Goal: Task Accomplishment & Management: Complete application form

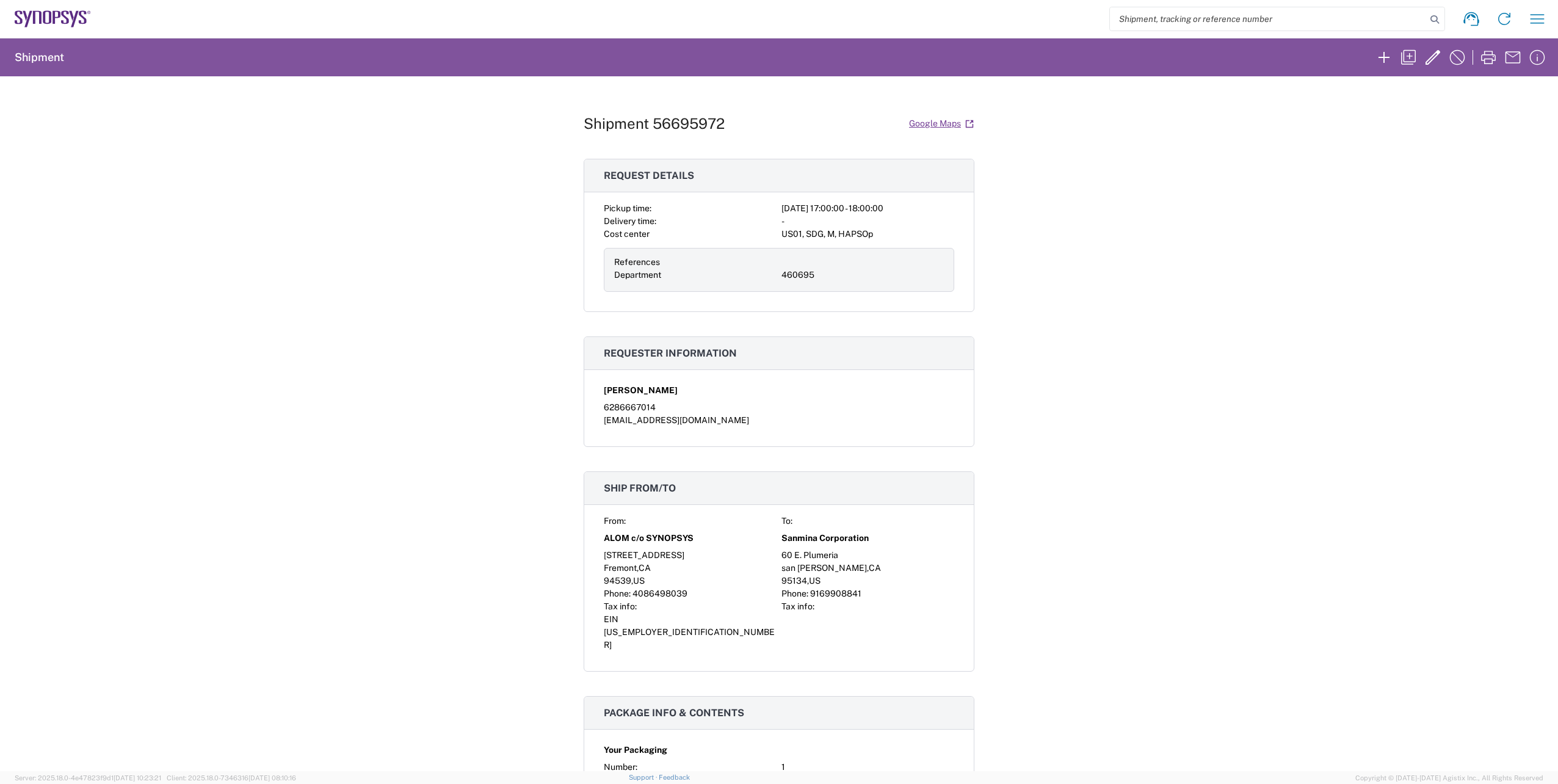
click at [1293, 21] on input "search" at bounding box center [1268, 19] width 317 height 23
paste input "56696474"
type input "56696474"
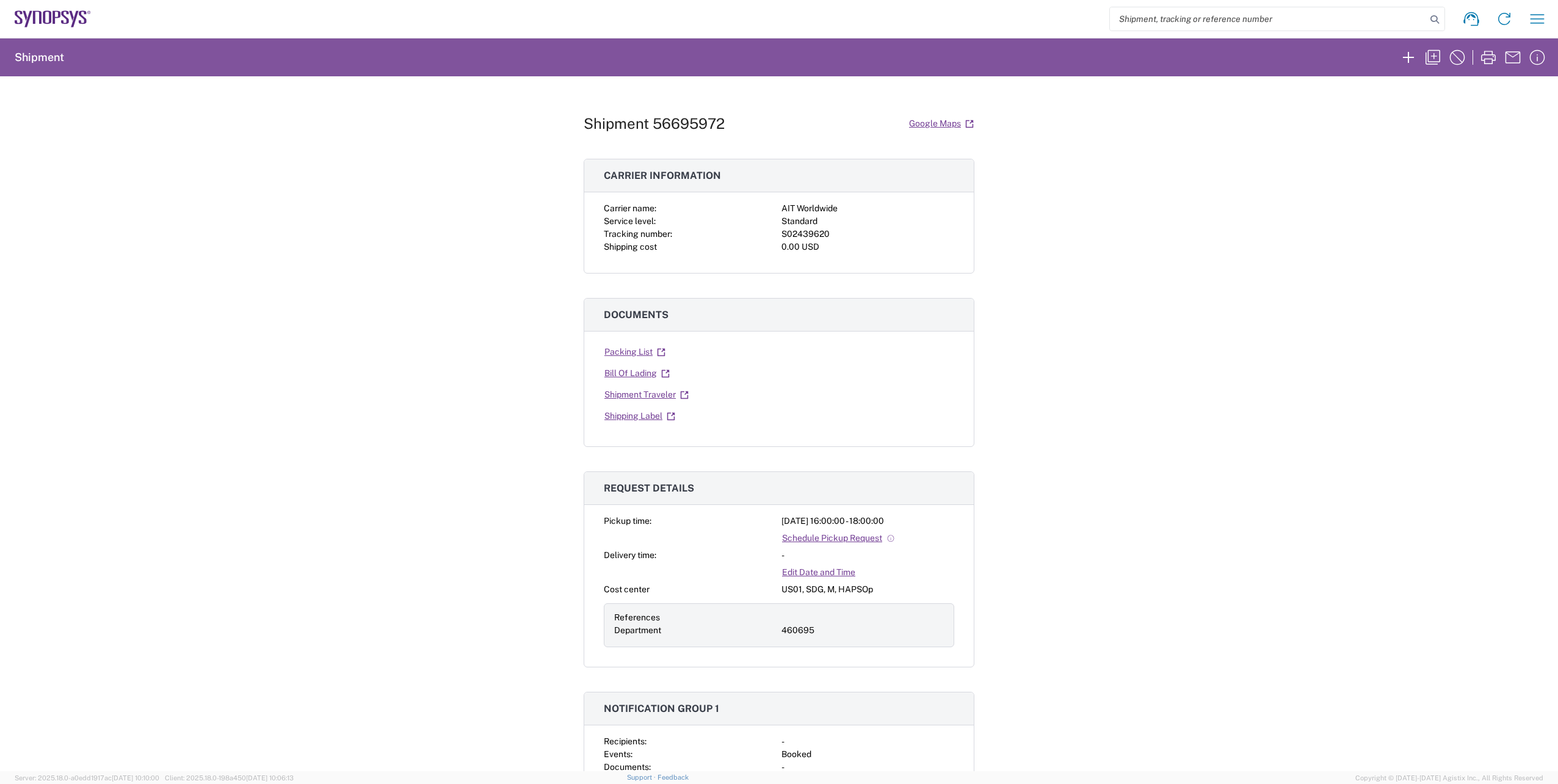
click at [1209, 24] on input "search" at bounding box center [1268, 19] width 317 height 23
paste input "56696474"
type input "56696474"
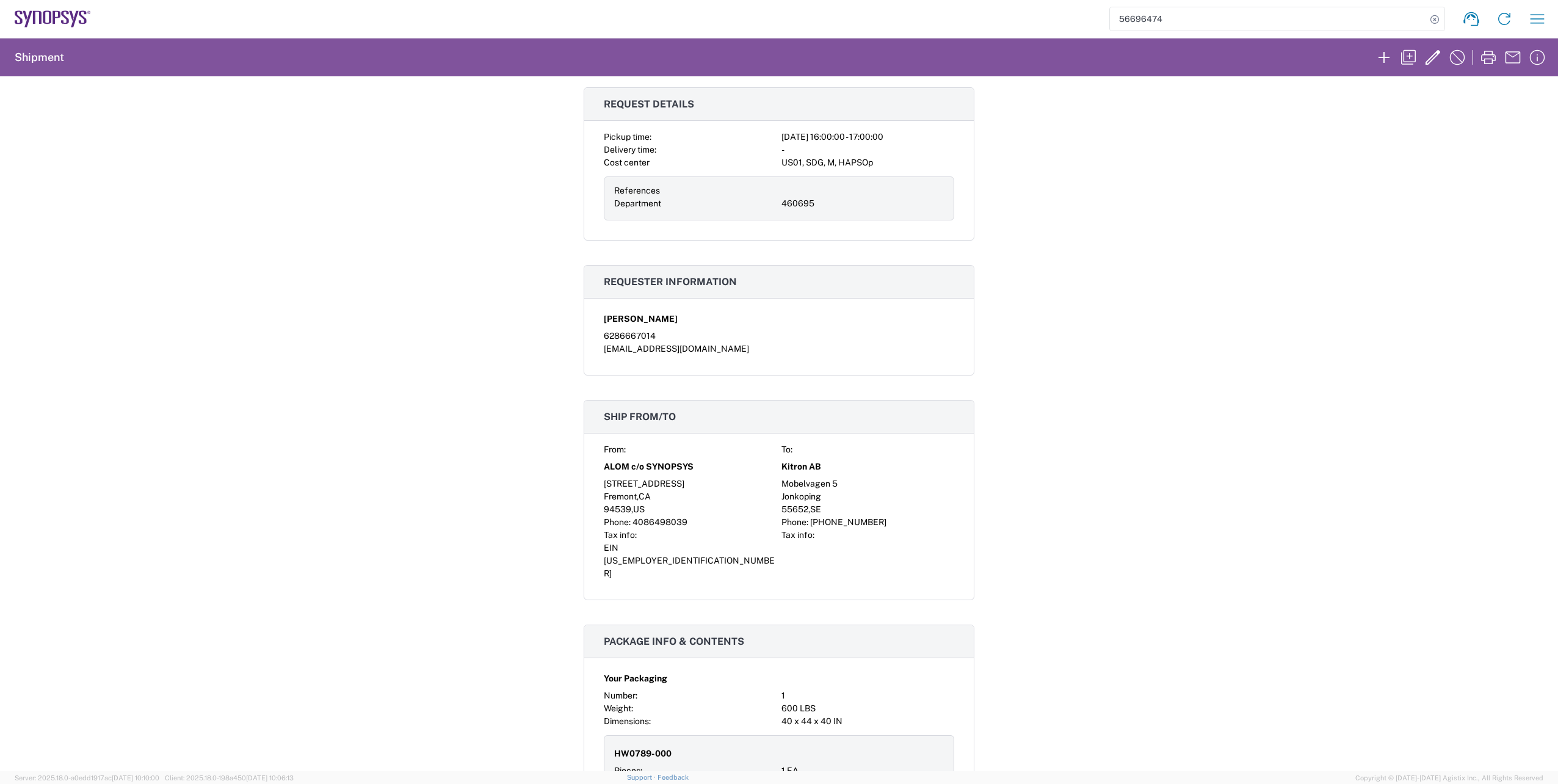
scroll to position [227, 0]
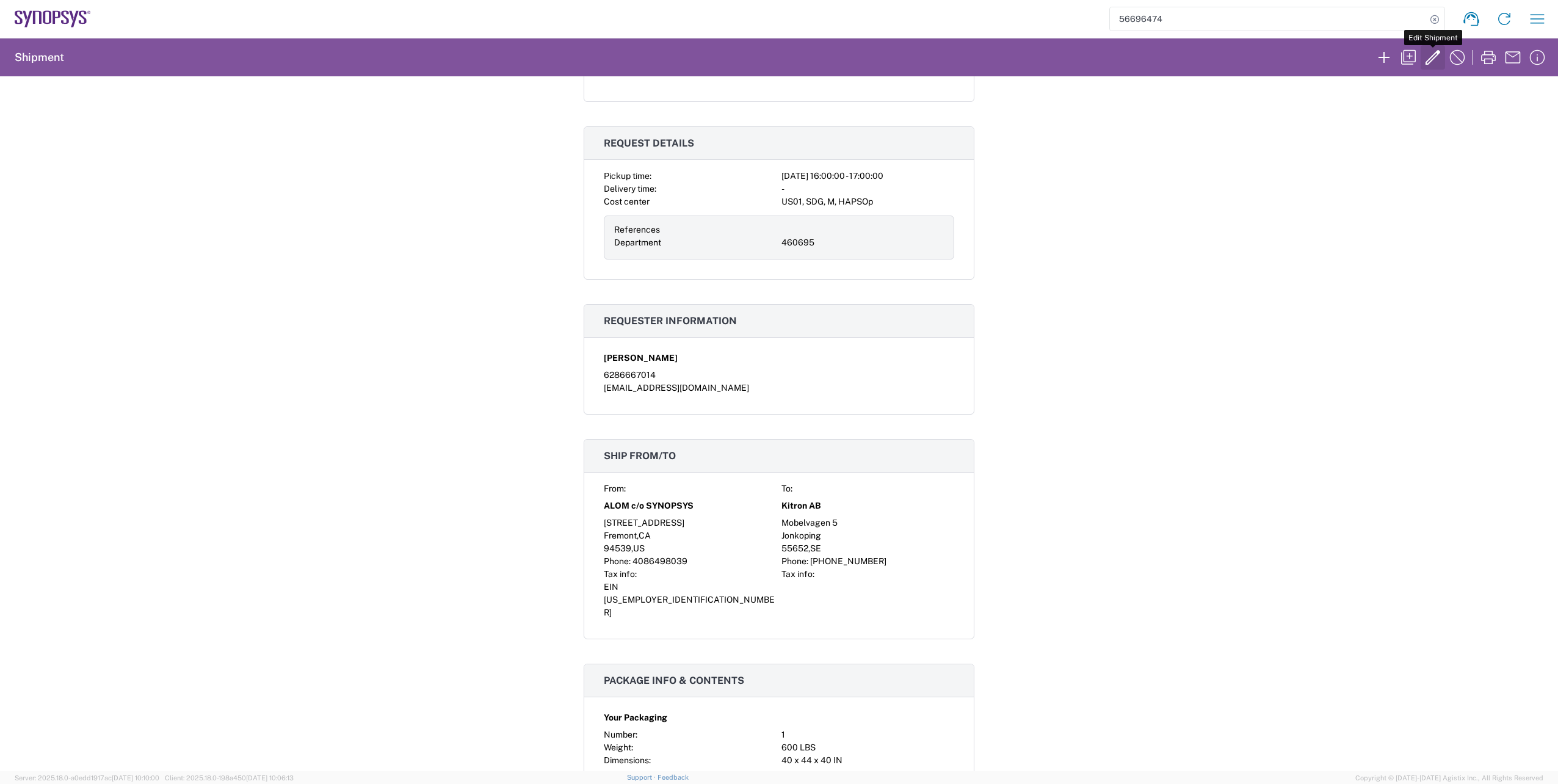
click at [1432, 58] on icon "button" at bounding box center [1433, 58] width 15 height 15
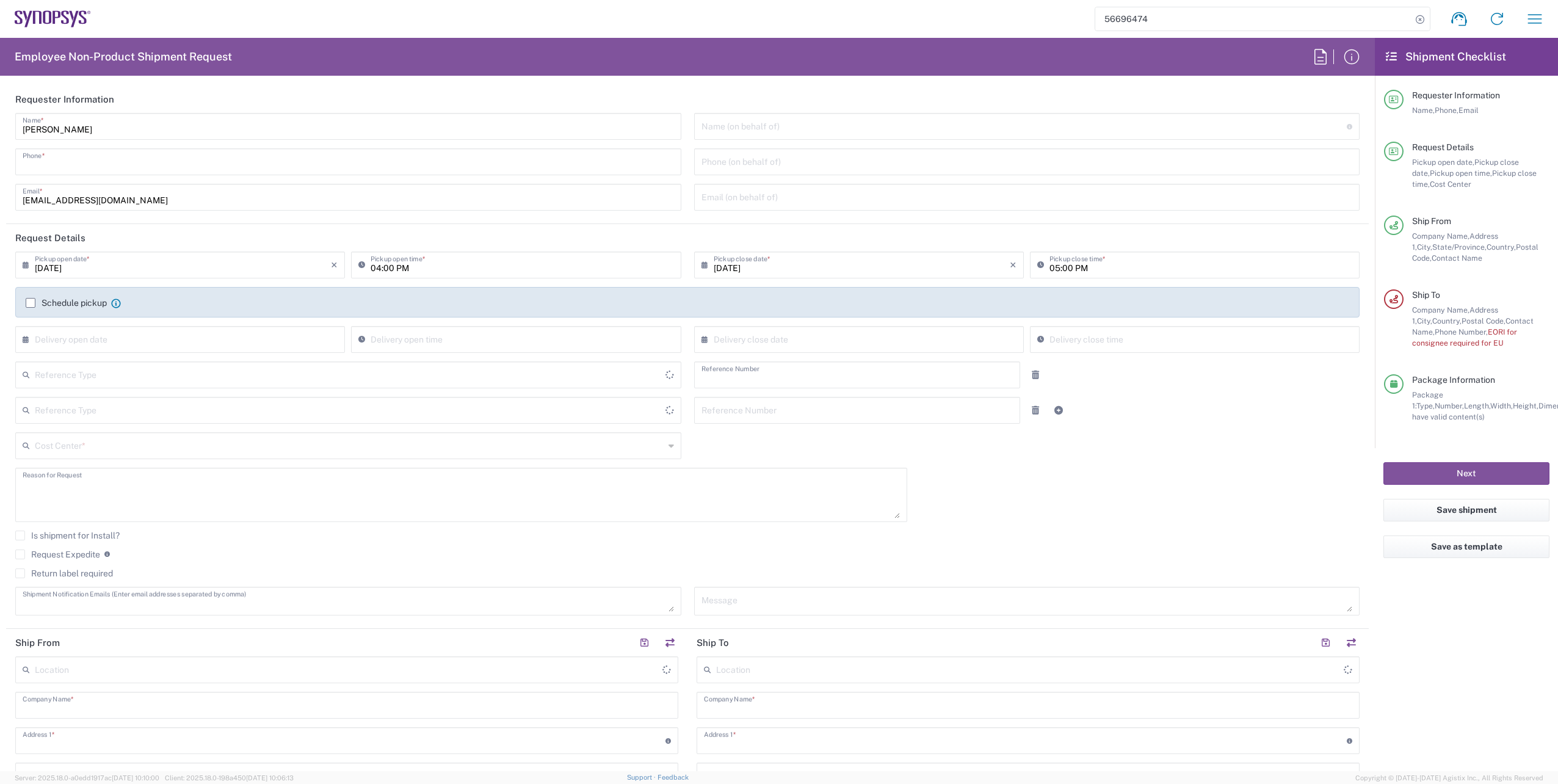
type input "6286667014"
type input "460695"
type textarea "Please ship the following RMAs to Kitron on [DATE]"
type textarea "[EMAIL_ADDRESS][DOMAIN_NAME]"
type input "ALOM c/o SYNOPSYS"
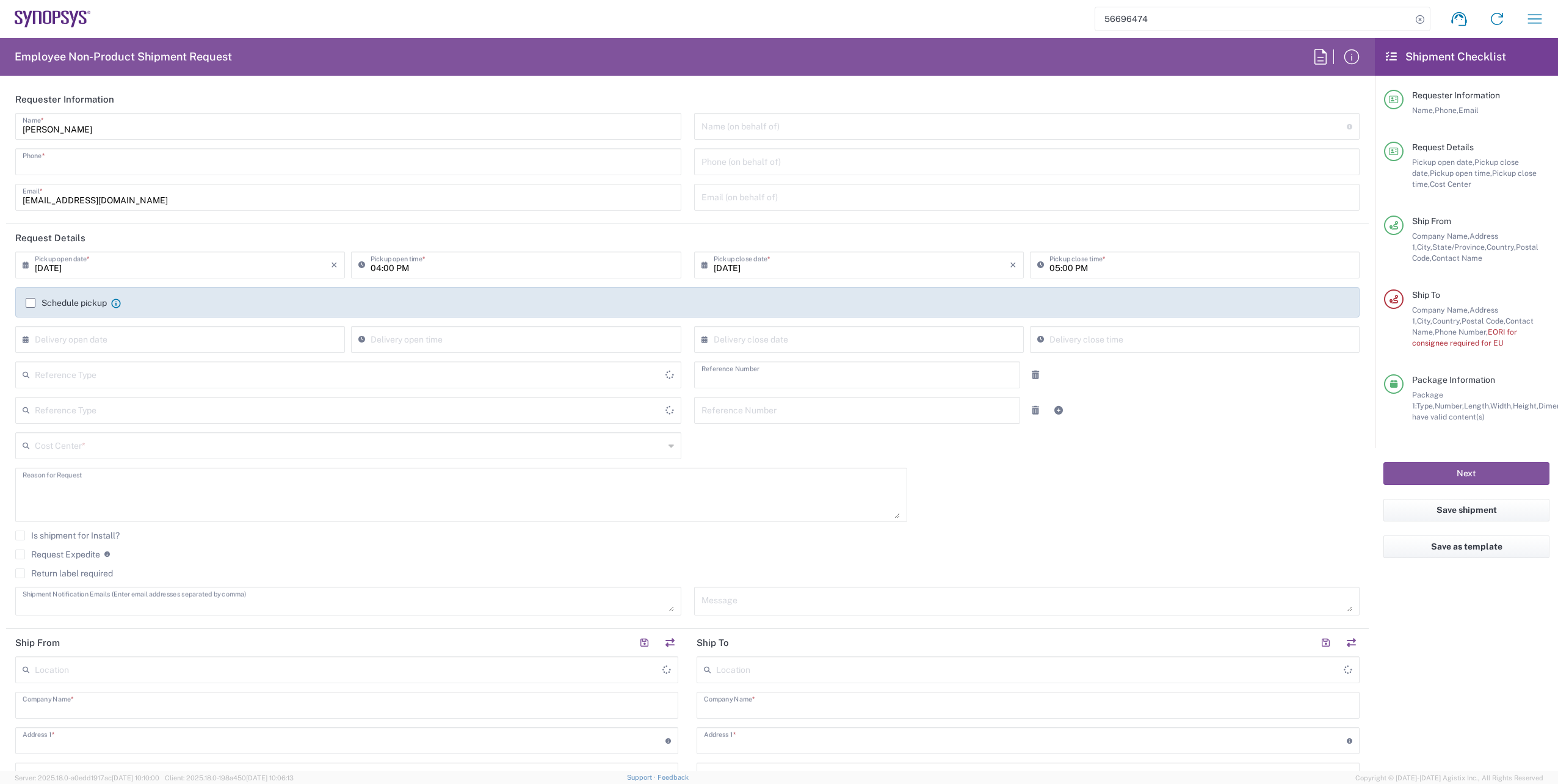
type input "[STREET_ADDRESS]"
type input "Fremont"
type input "94539"
type input "[PERSON_NAME]"
type input "4086498039"
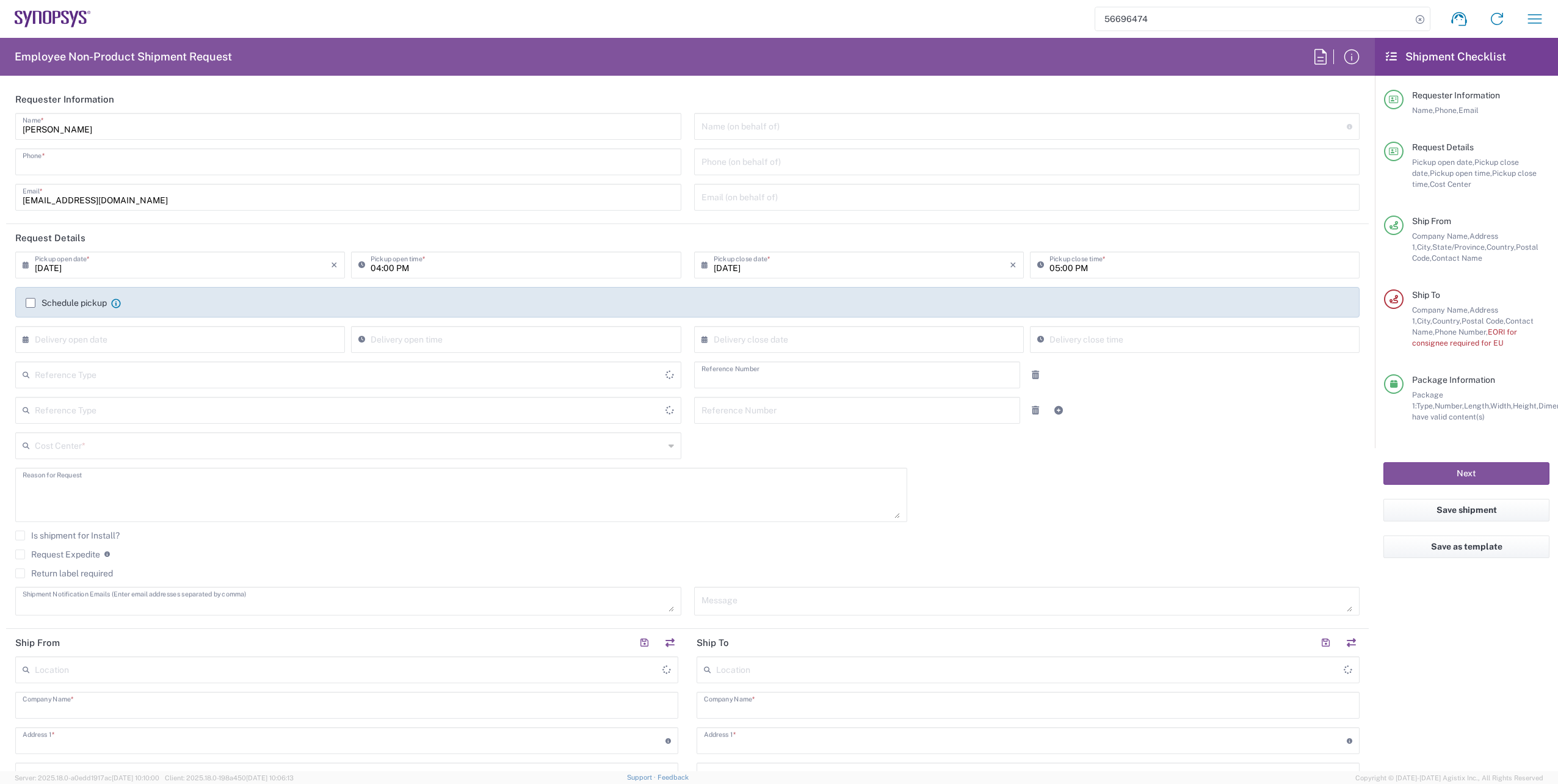
type input "[EMAIL_ADDRESS][DOMAIN_NAME]"
type input "Kitron AB"
type input "Mobelvagen 5"
type input "Jonkoping"
type input "[GEOGRAPHIC_DATA]"
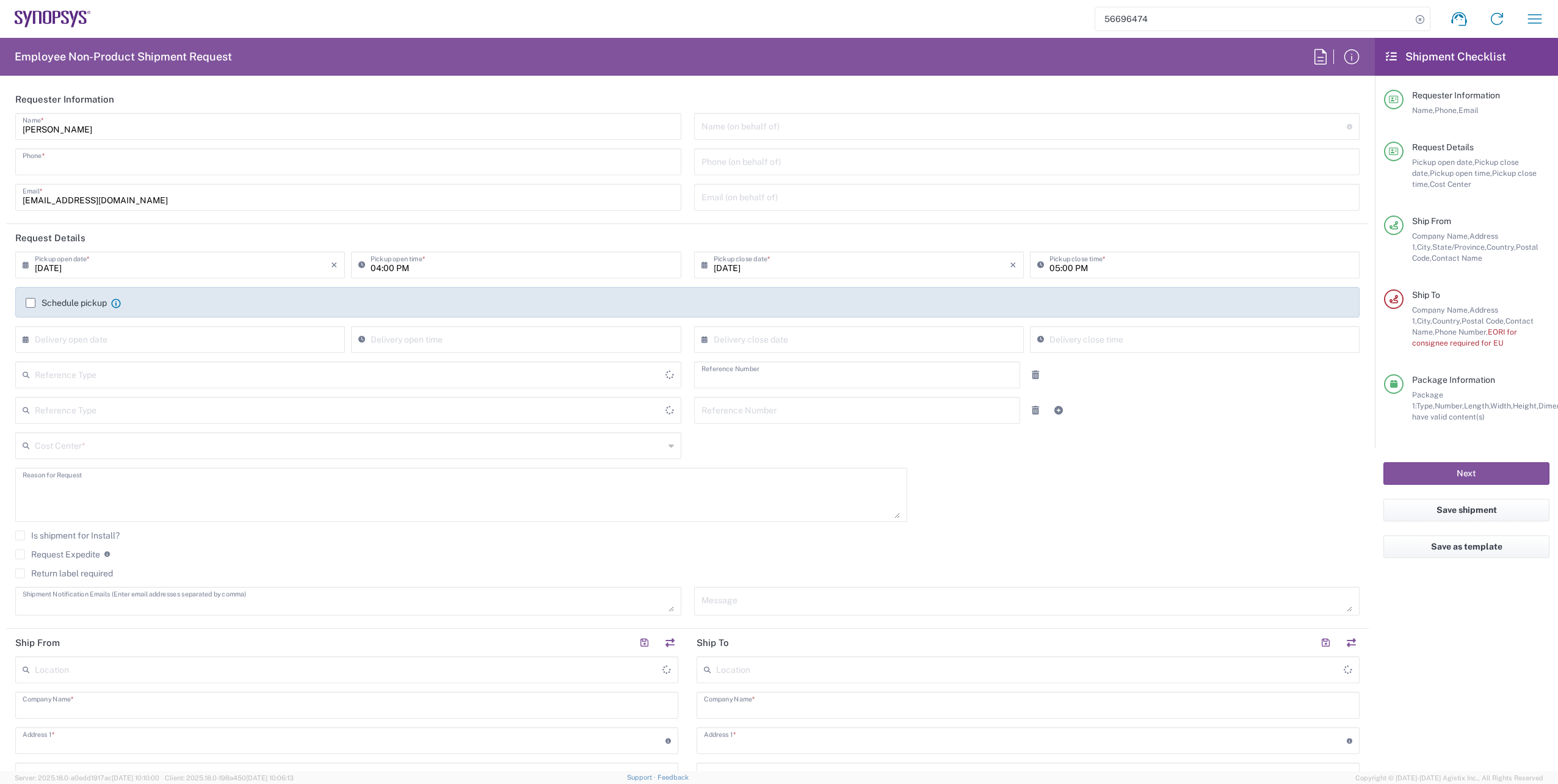
type input "55652"
type input "[PERSON_NAME]"
type input "[PHONE_NUMBER]"
type input "[PERSON_NAME][EMAIL_ADDRESS][DOMAIN_NAME]"
type input "[PERSON_NAME]"
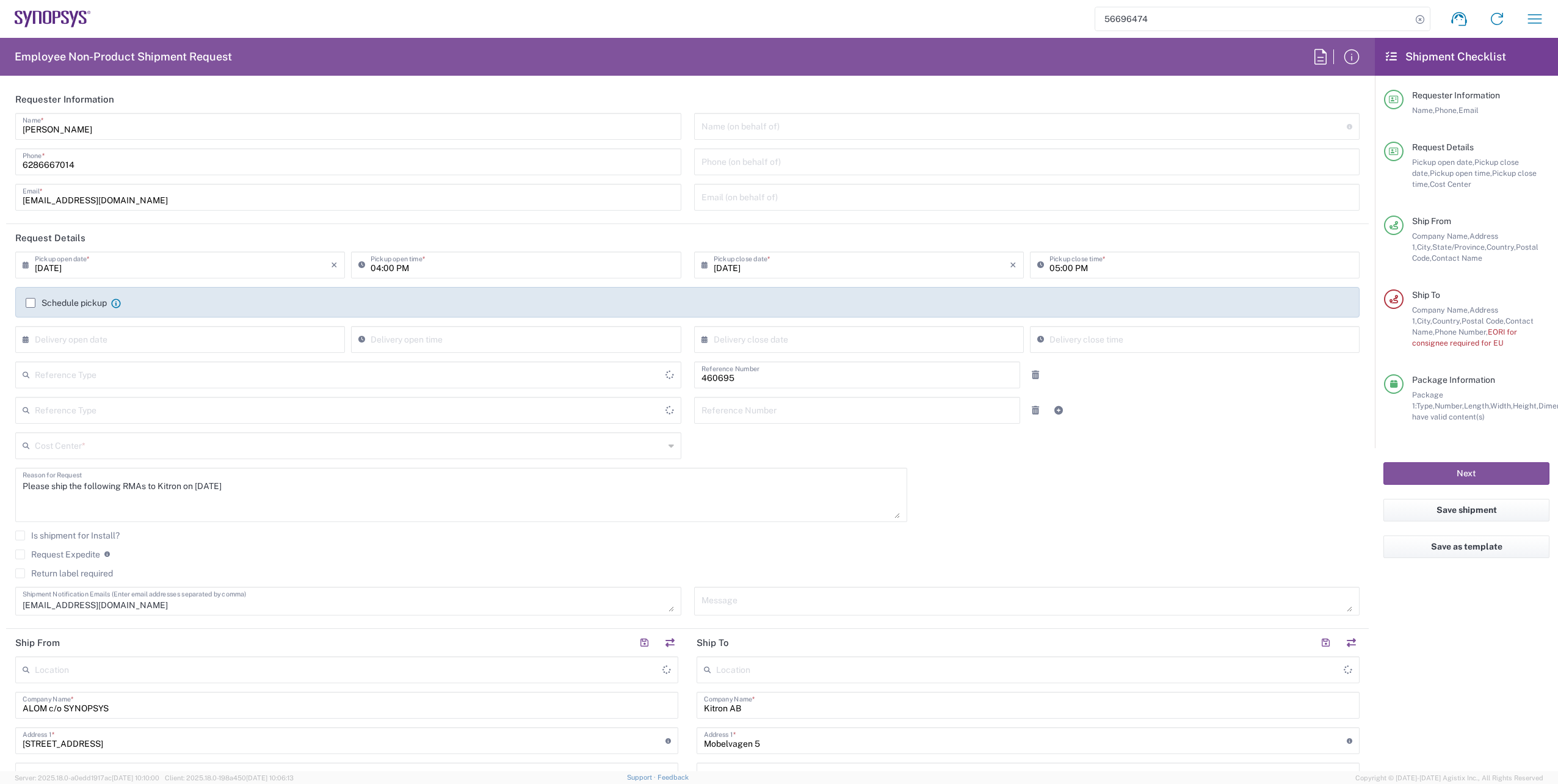
type input "Department"
type input "US01, SDG, M, HAPSOp 460695"
type input "[US_STATE]"
type input "[GEOGRAPHIC_DATA]"
type input "Delivered at Place"
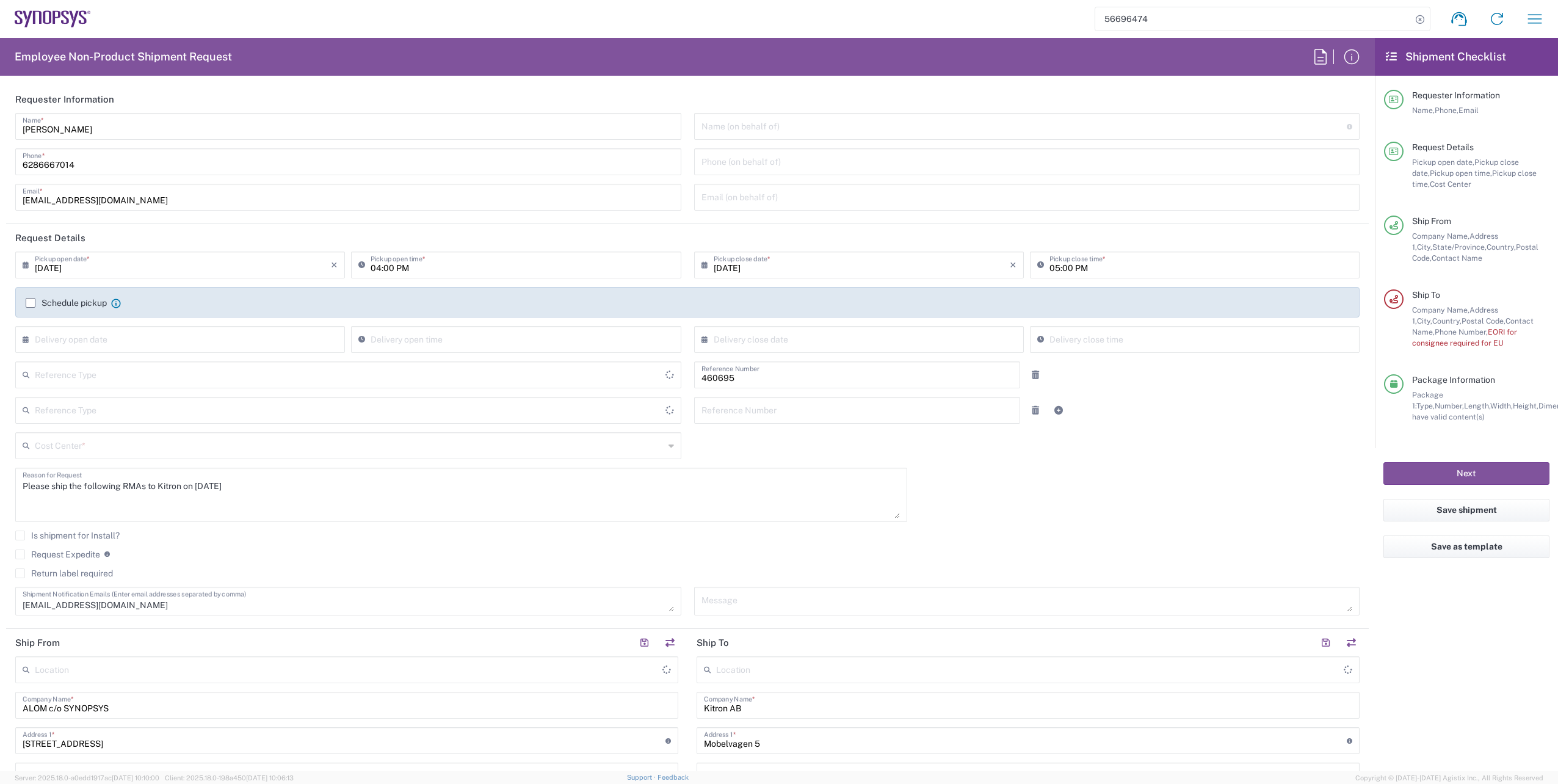
type input "Your Packaging"
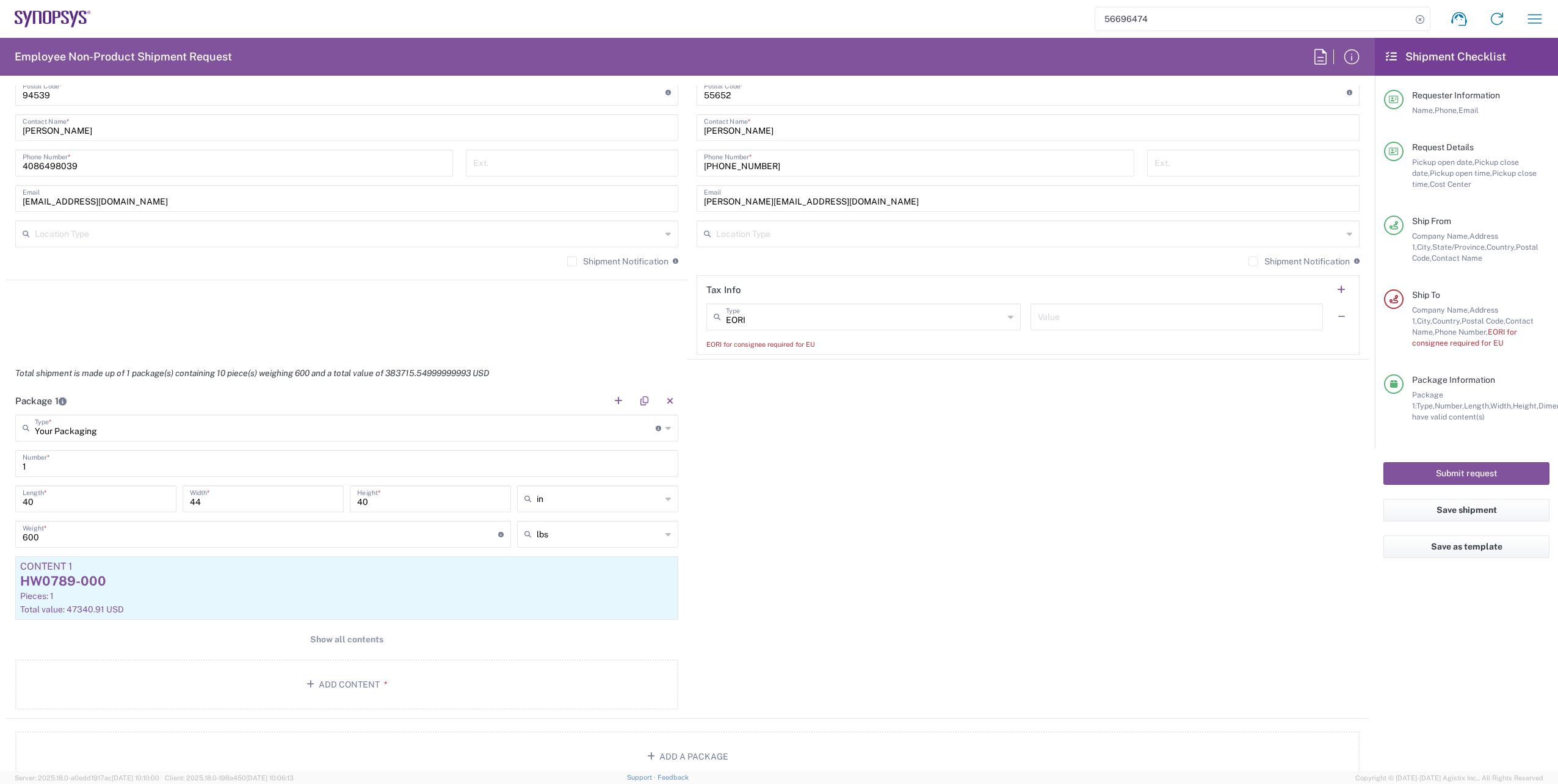
scroll to position [867, 0]
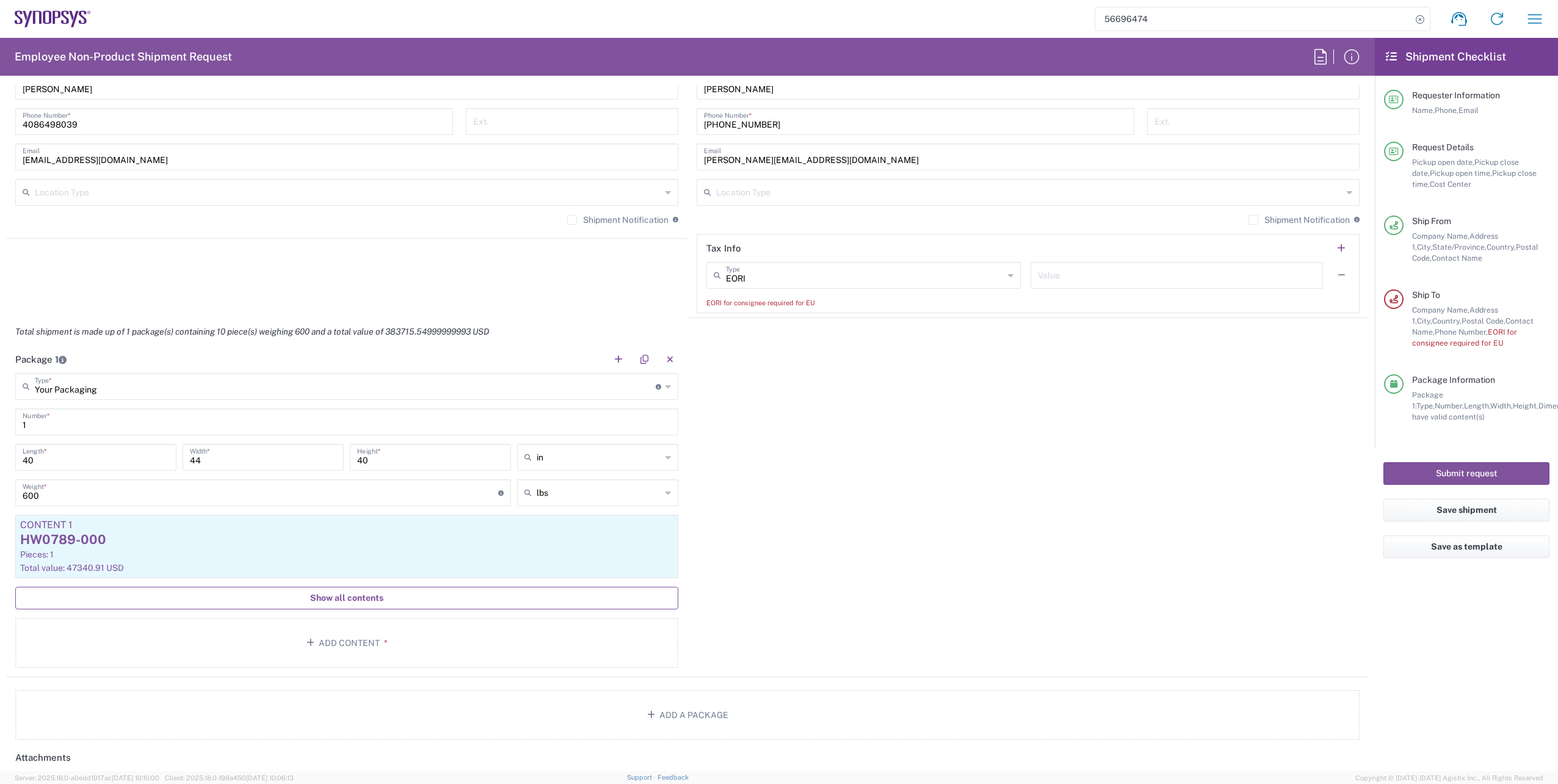
click at [320, 594] on span "Show all contents" at bounding box center [346, 598] width 74 height 11
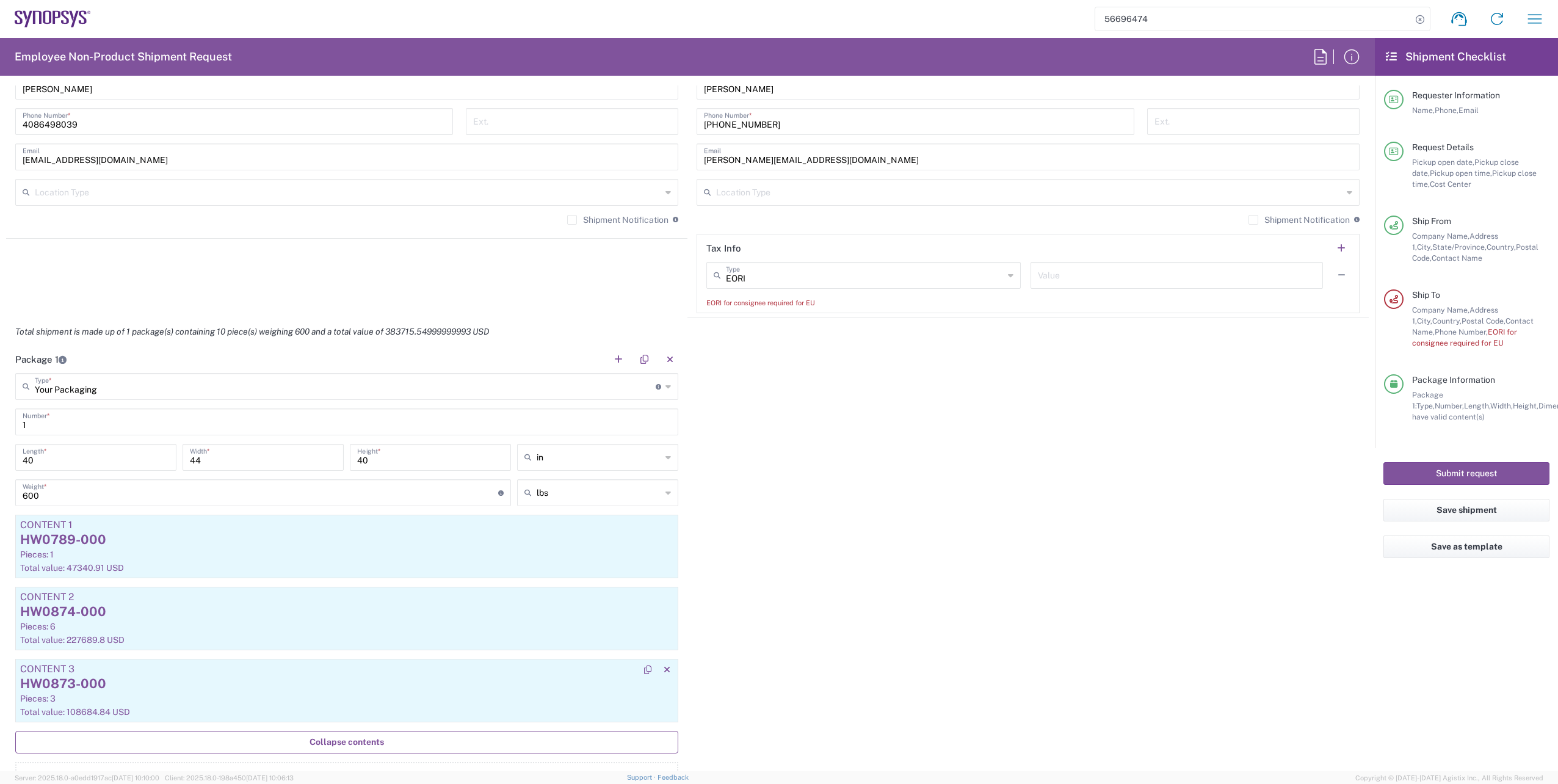
click at [121, 682] on div "HW0873-000" at bounding box center [347, 684] width 654 height 19
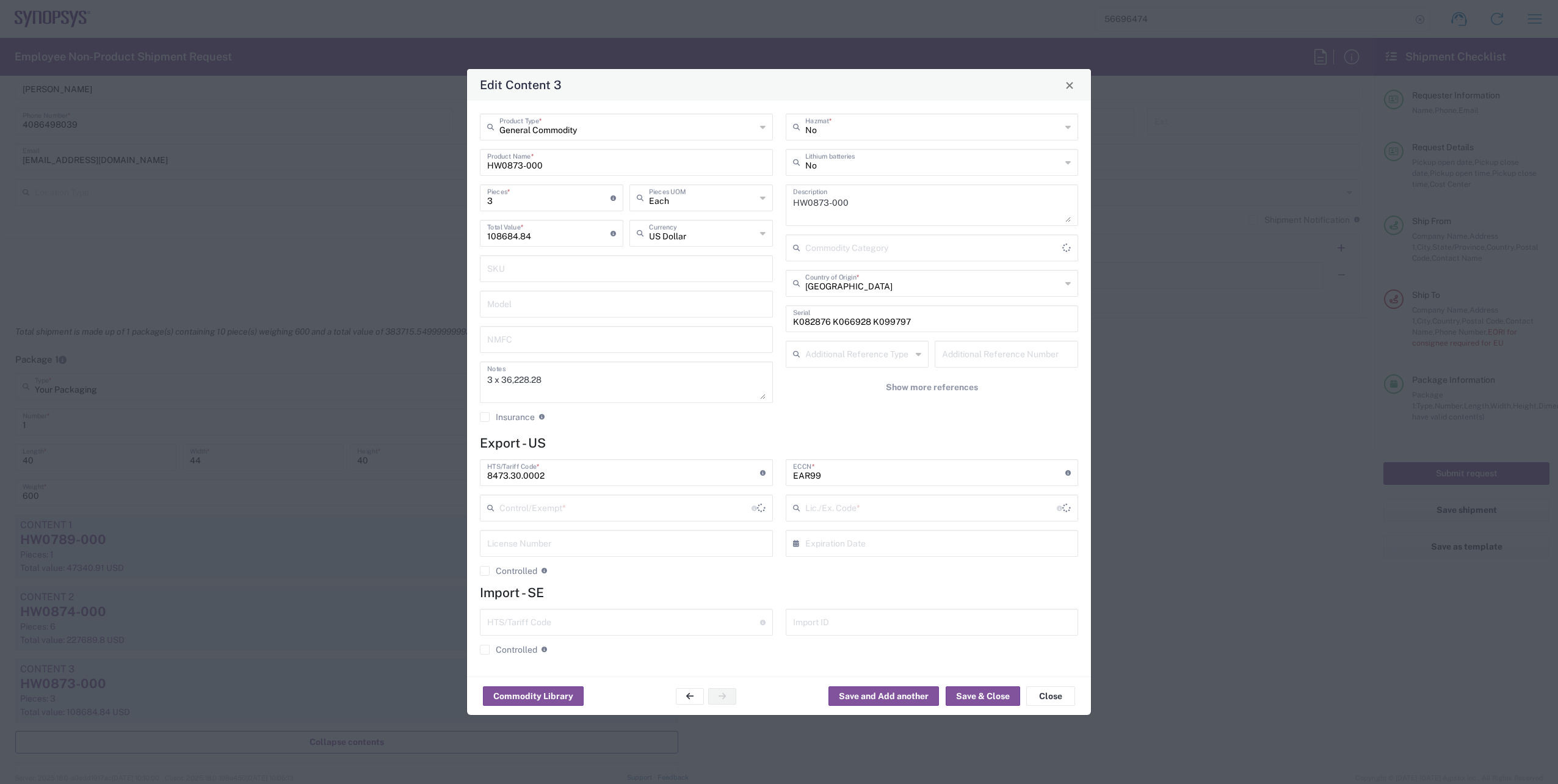
type input "BIS"
type input "NLR - No License Required"
drag, startPoint x: 497, startPoint y: 205, endPoint x: 466, endPoint y: 201, distance: 31.3
click at [466, 201] on div "Edit Content 3 General Commodity Product Type * HW0873-000 Product Name * 3 Pie…" at bounding box center [779, 392] width 1558 height 784
type input "1"
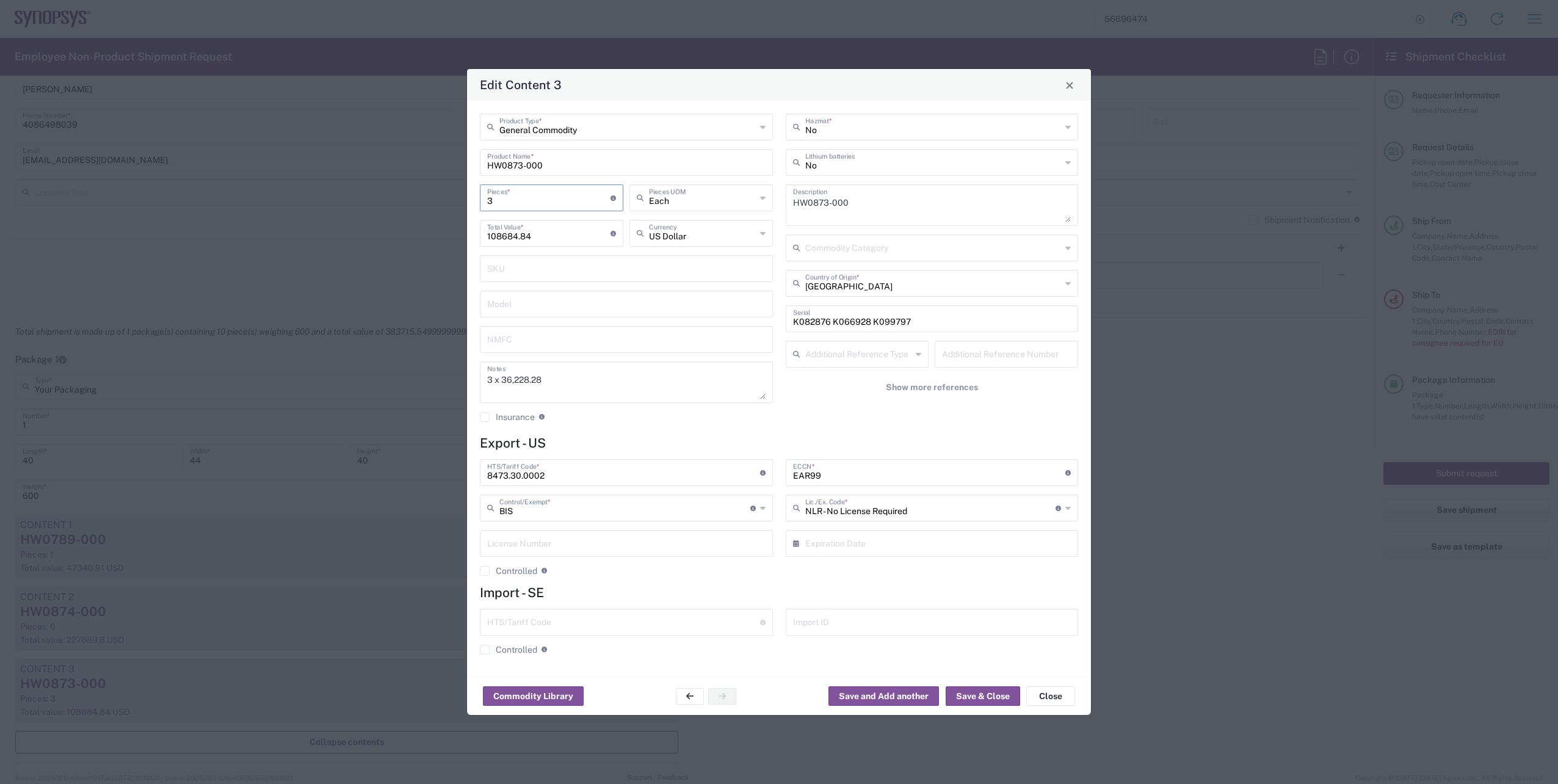
type input "36228.28"
drag, startPoint x: 554, startPoint y: 385, endPoint x: 504, endPoint y: 384, distance: 50.0
click at [504, 384] on textarea "3 x 36,228.28" at bounding box center [626, 382] width 278 height 34
click at [533, 232] on input "36228.28" at bounding box center [549, 232] width 123 height 21
drag, startPoint x: 521, startPoint y: 199, endPoint x: 463, endPoint y: 198, distance: 58.0
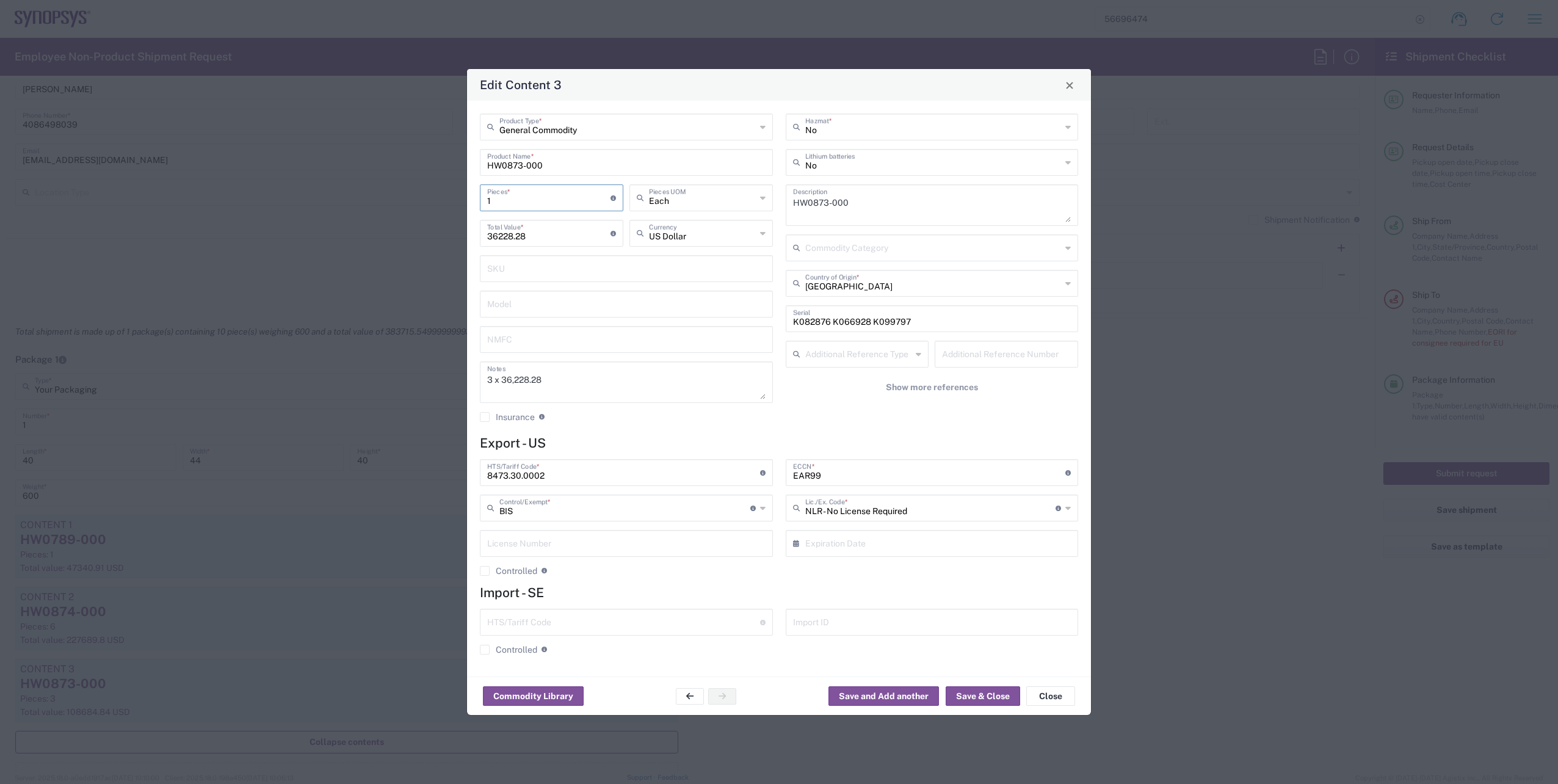
click at [467, 197] on div "Edit Content 3 General Commodity Product Type * HW0873-000 Product Name * 1 Pie…" at bounding box center [779, 391] width 625 height 647
type input "2"
type input "72456.56"
type input "2"
click at [491, 377] on textarea "3 x 36,228.28" at bounding box center [626, 382] width 278 height 34
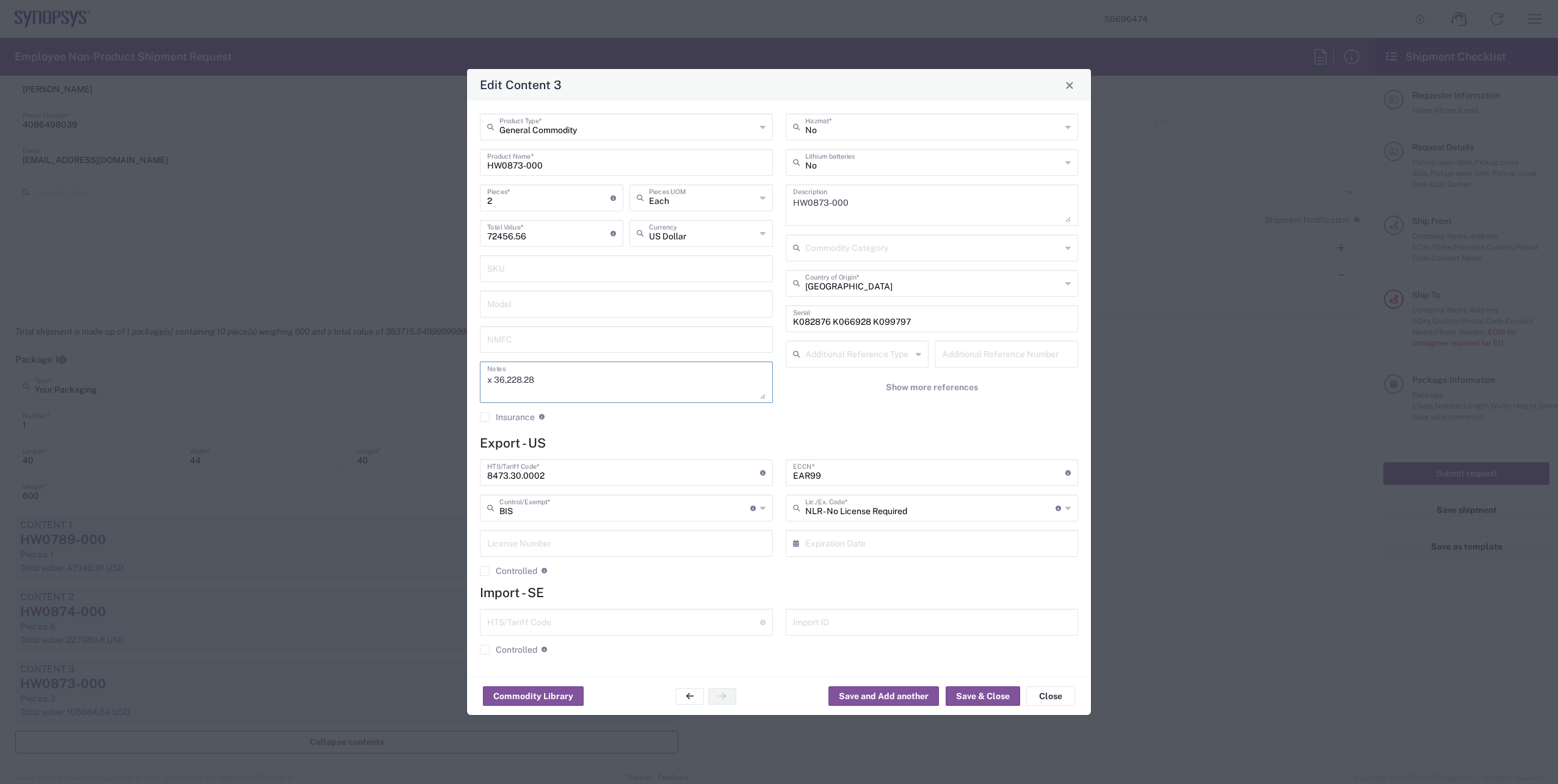
type textarea "x 36,228.28"
drag, startPoint x: 868, startPoint y: 323, endPoint x: 833, endPoint y: 323, distance: 35.0
click at [833, 323] on input "K082876 K066928 K099797" at bounding box center [932, 318] width 278 height 21
type input "K082876 K099797"
click at [992, 697] on button "Save & Close" at bounding box center [983, 696] width 75 height 20
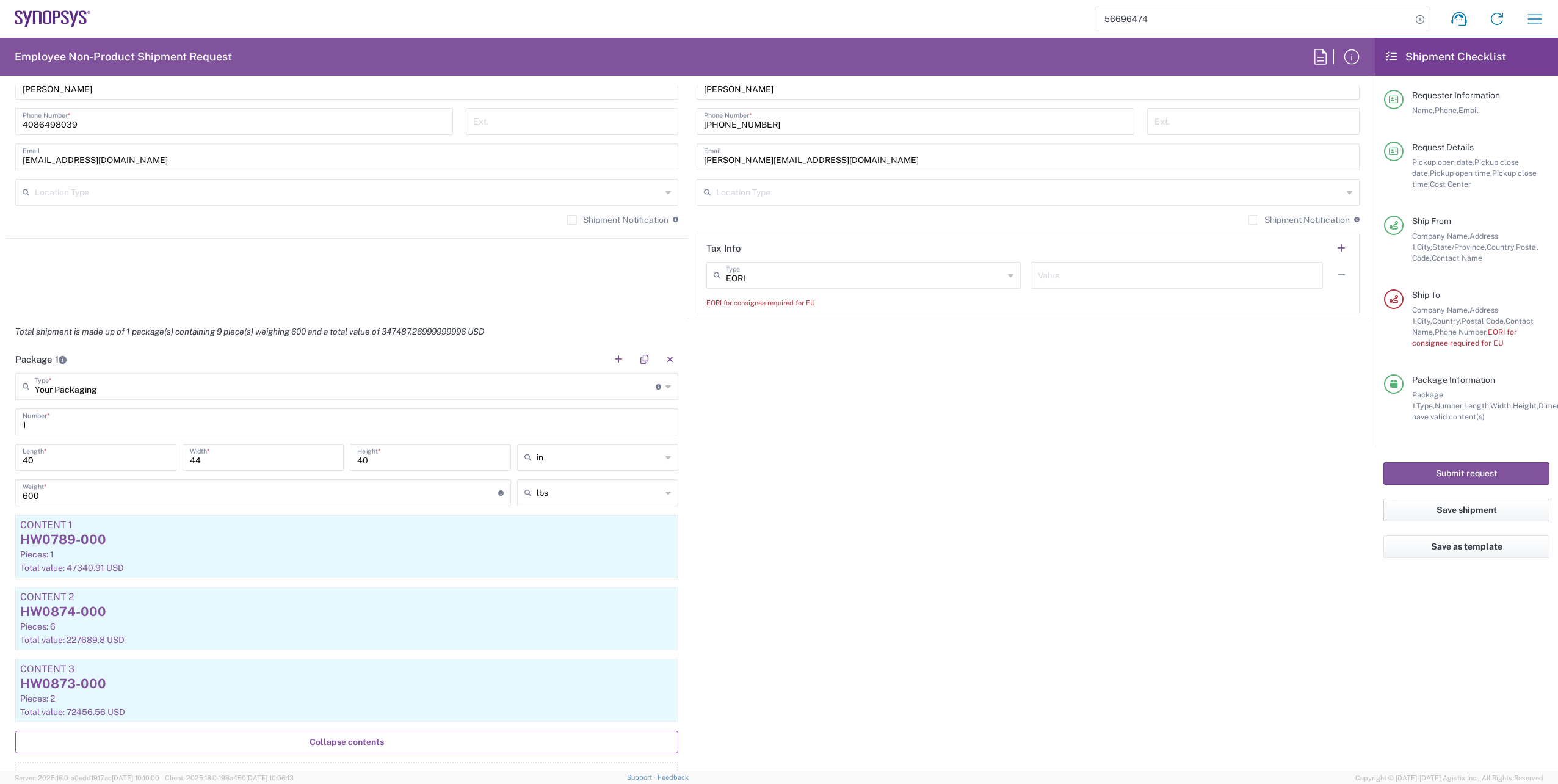
click at [1456, 513] on button "Save shipment" at bounding box center [1467, 510] width 166 height 22
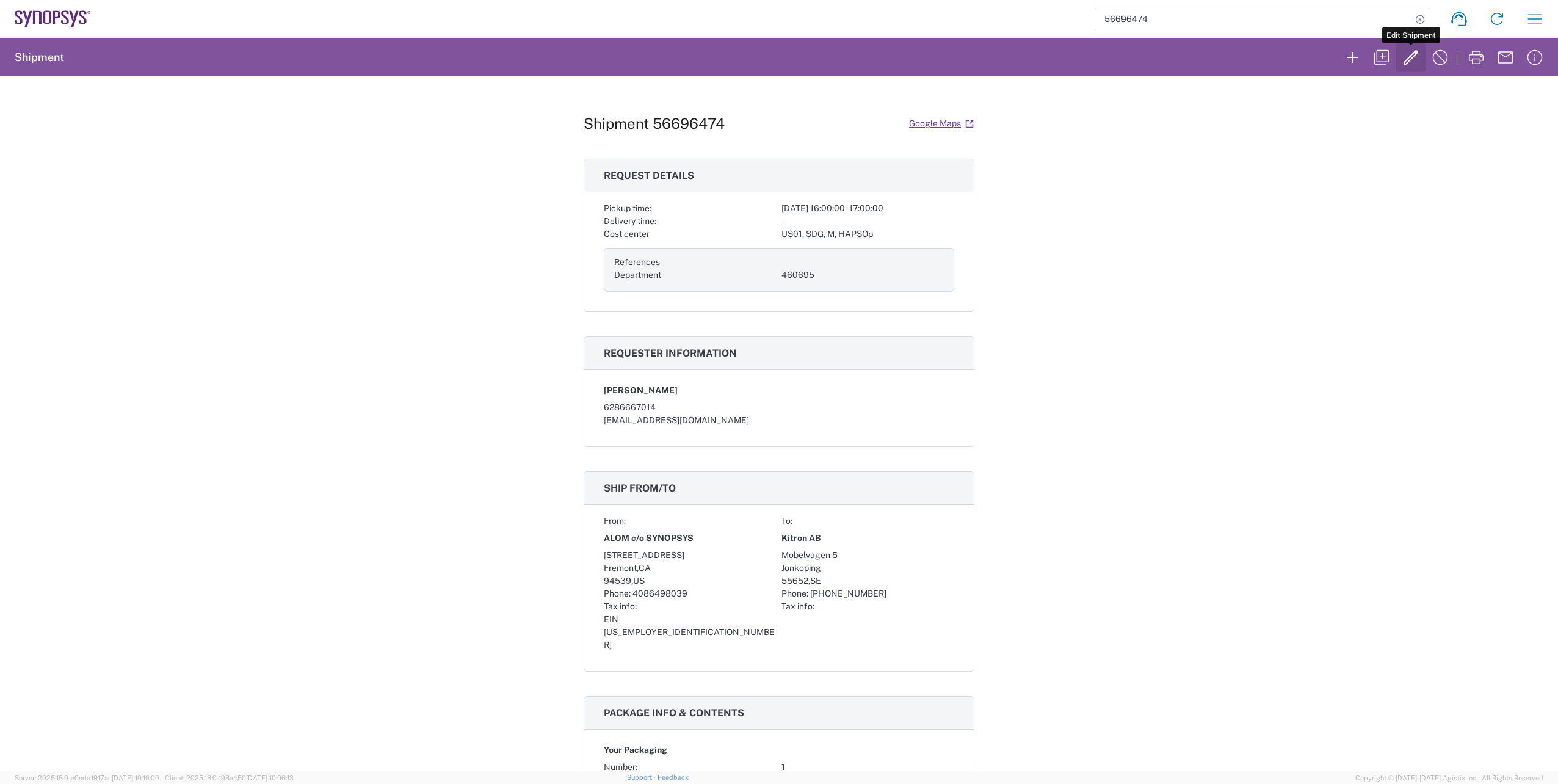
click at [1403, 58] on icon "button" at bounding box center [1411, 57] width 20 height 20
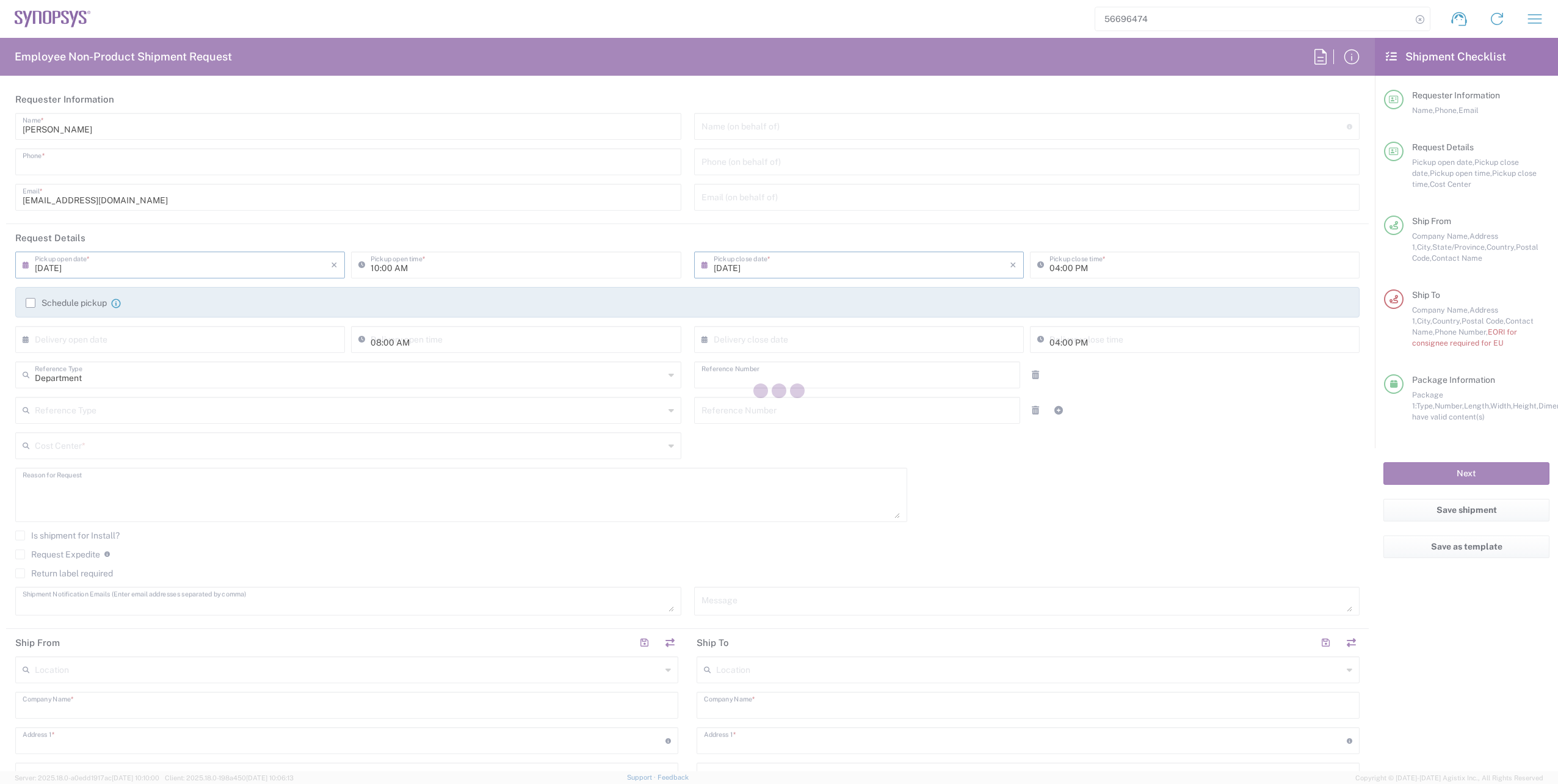
type input "6286667014"
type input "04:00 PM"
type input "05:00 PM"
type input "460695"
type textarea "Please ship the following RMAs to Kitron on [DATE]"
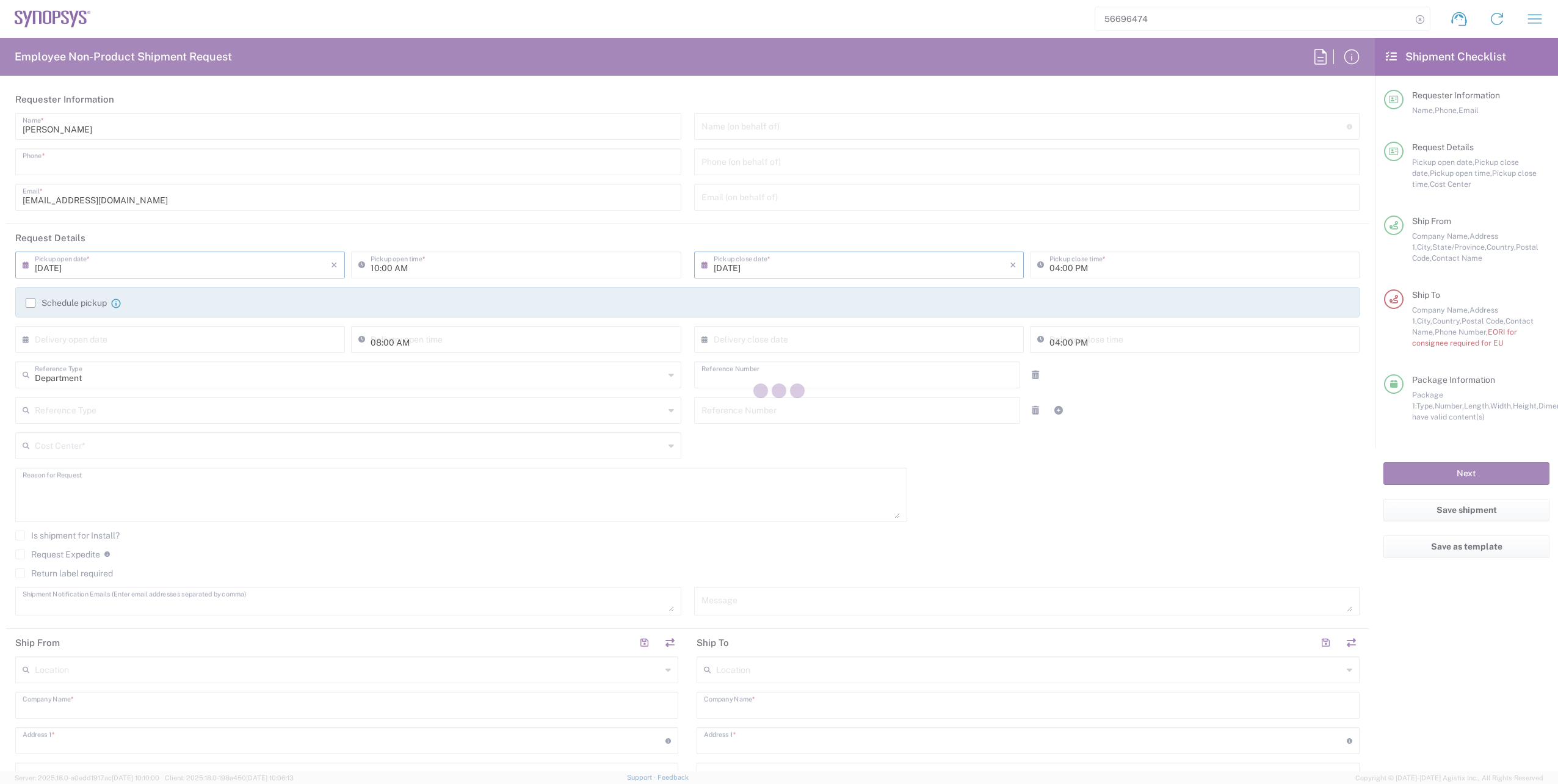
type textarea "[EMAIL_ADDRESS][DOMAIN_NAME]"
type input "ALOM c/o SYNOPSYS"
type input "[STREET_ADDRESS]"
type input "Fremont"
type input "94539"
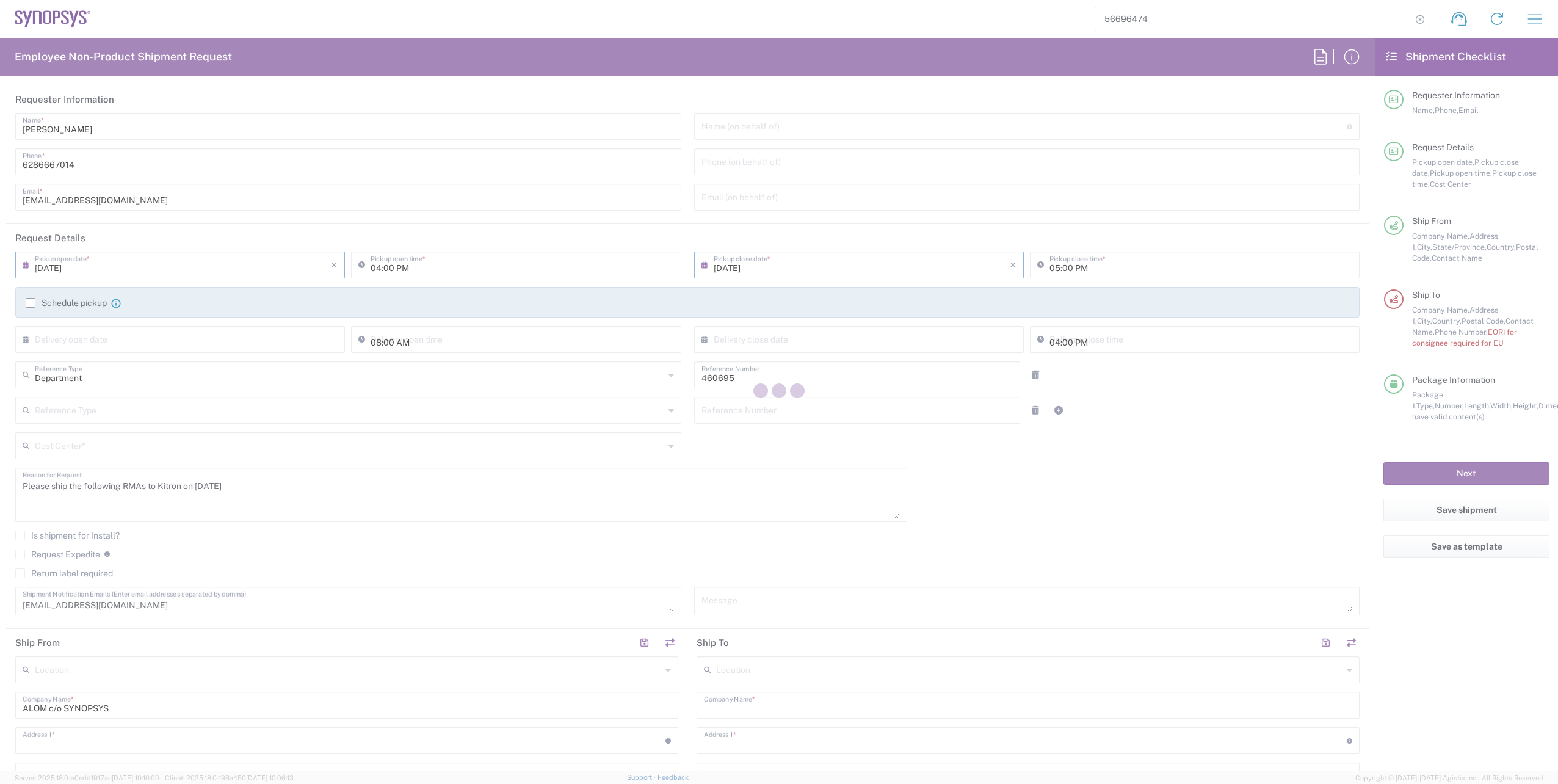
type input "[PERSON_NAME]"
type input "4086498039"
type input "[EMAIL_ADDRESS][DOMAIN_NAME]"
type input "Kitron AB"
type input "Mobelvagen 5"
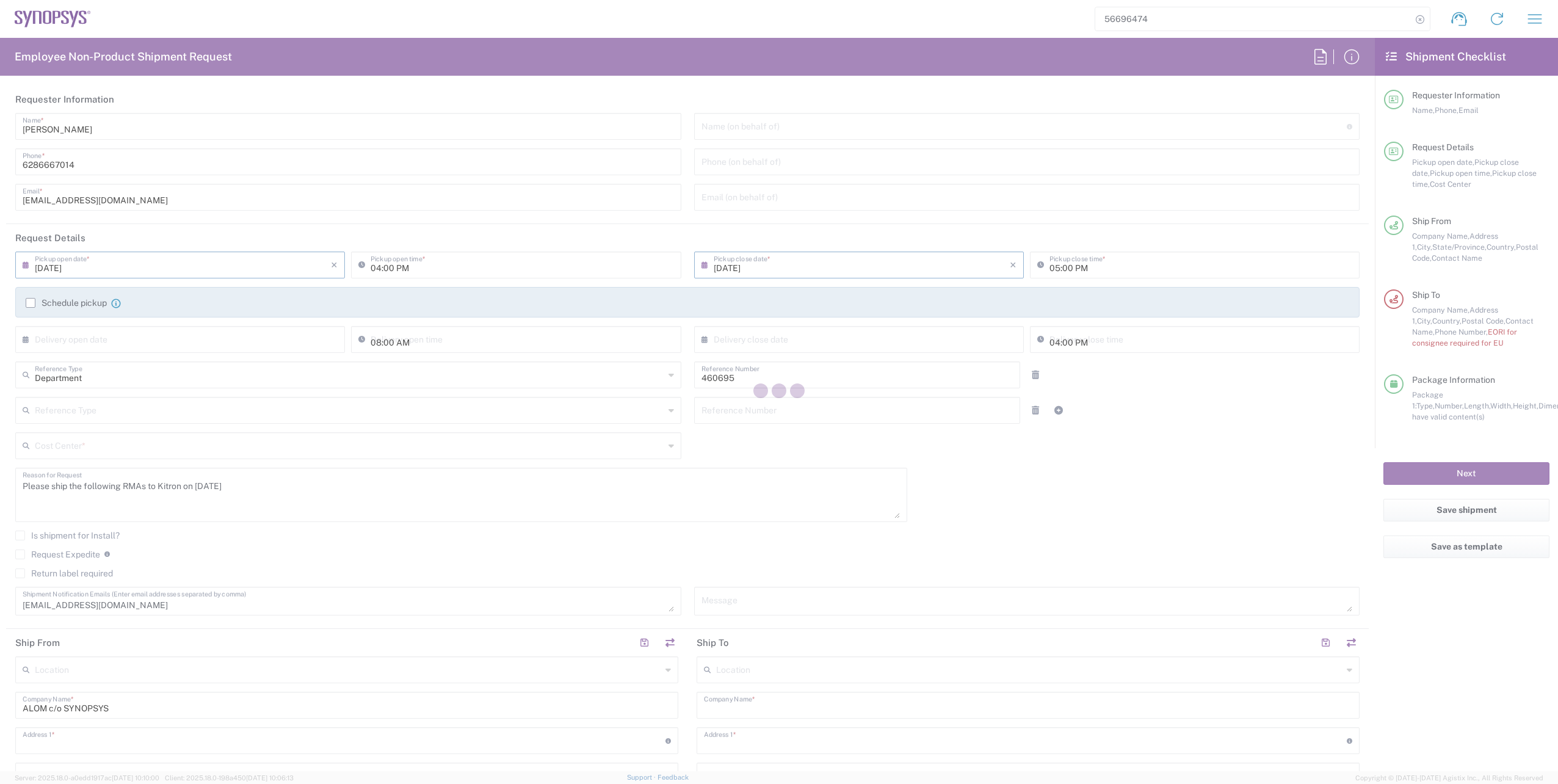
type input "Jonkoping"
type input "[GEOGRAPHIC_DATA]"
type input "55652"
type input "[PERSON_NAME]"
type input "[PHONE_NUMBER]"
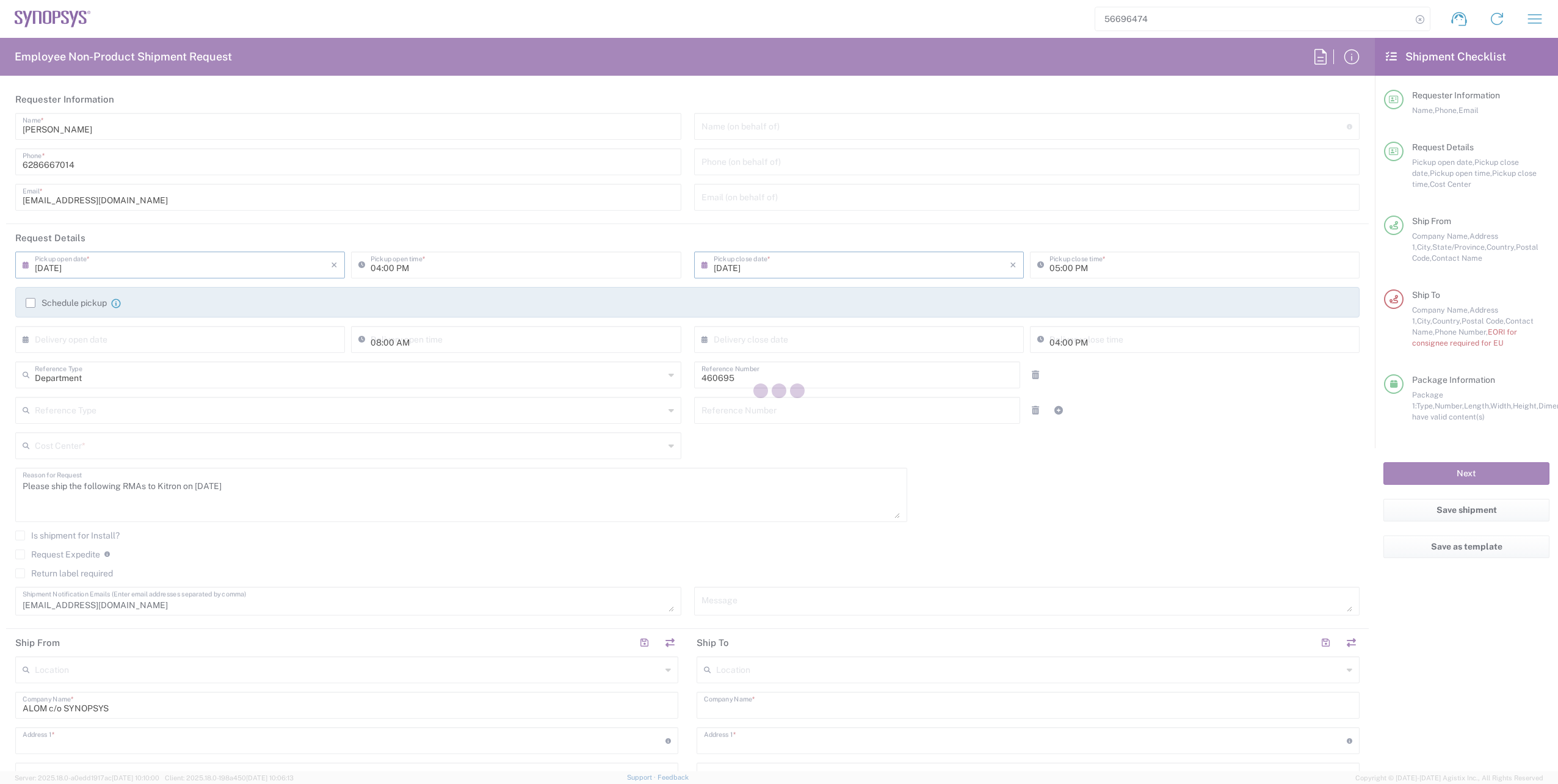
type input "[PERSON_NAME][EMAIL_ADDRESS][DOMAIN_NAME]"
type input "[PERSON_NAME]"
type input "US01, SDG, M, HAPSOp 460695"
type input "[US_STATE]"
type input "Your Packaging"
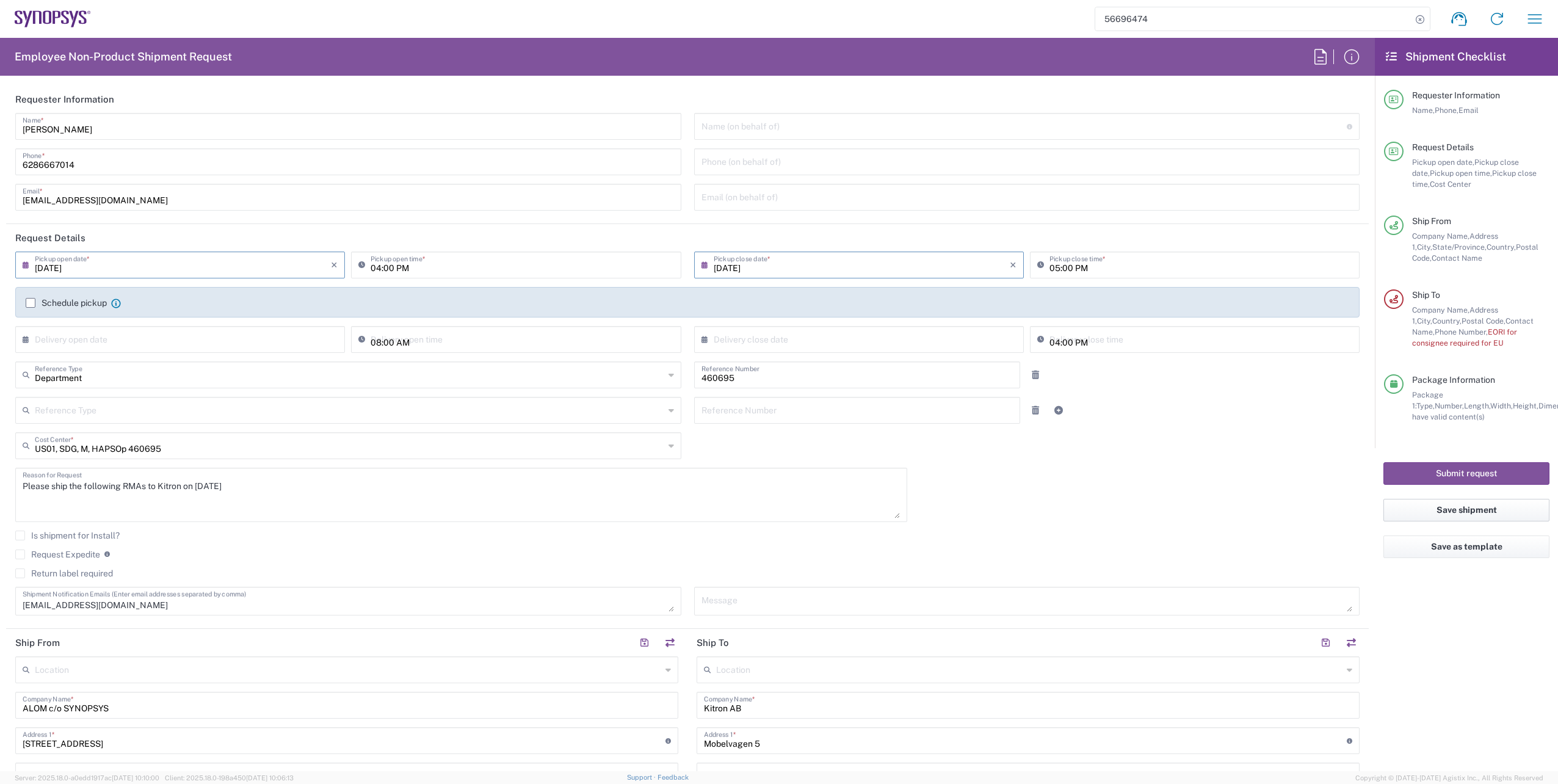
click at [1470, 513] on button "Save shipment" at bounding box center [1467, 510] width 166 height 22
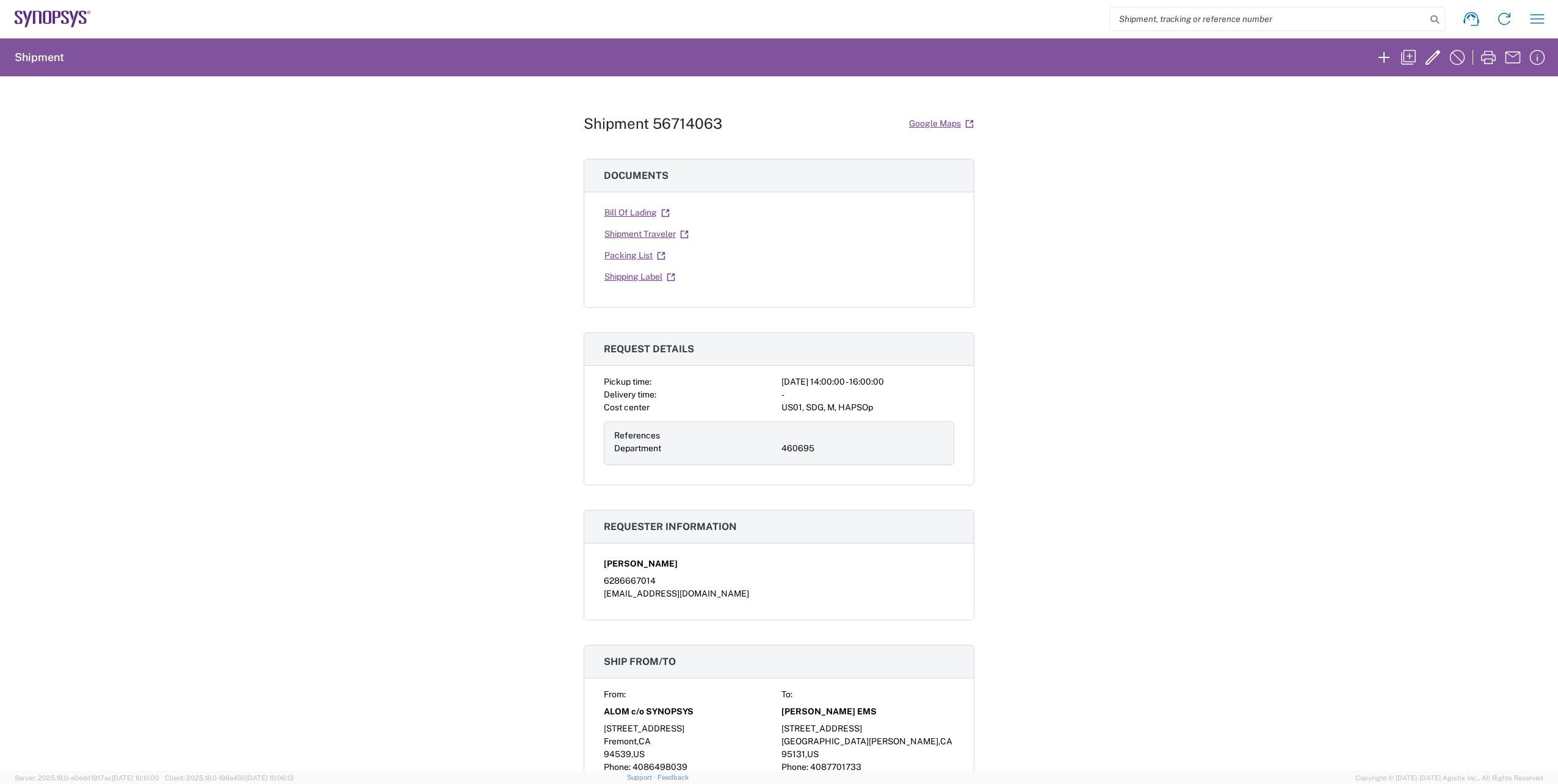
scroll to position [669, 0]
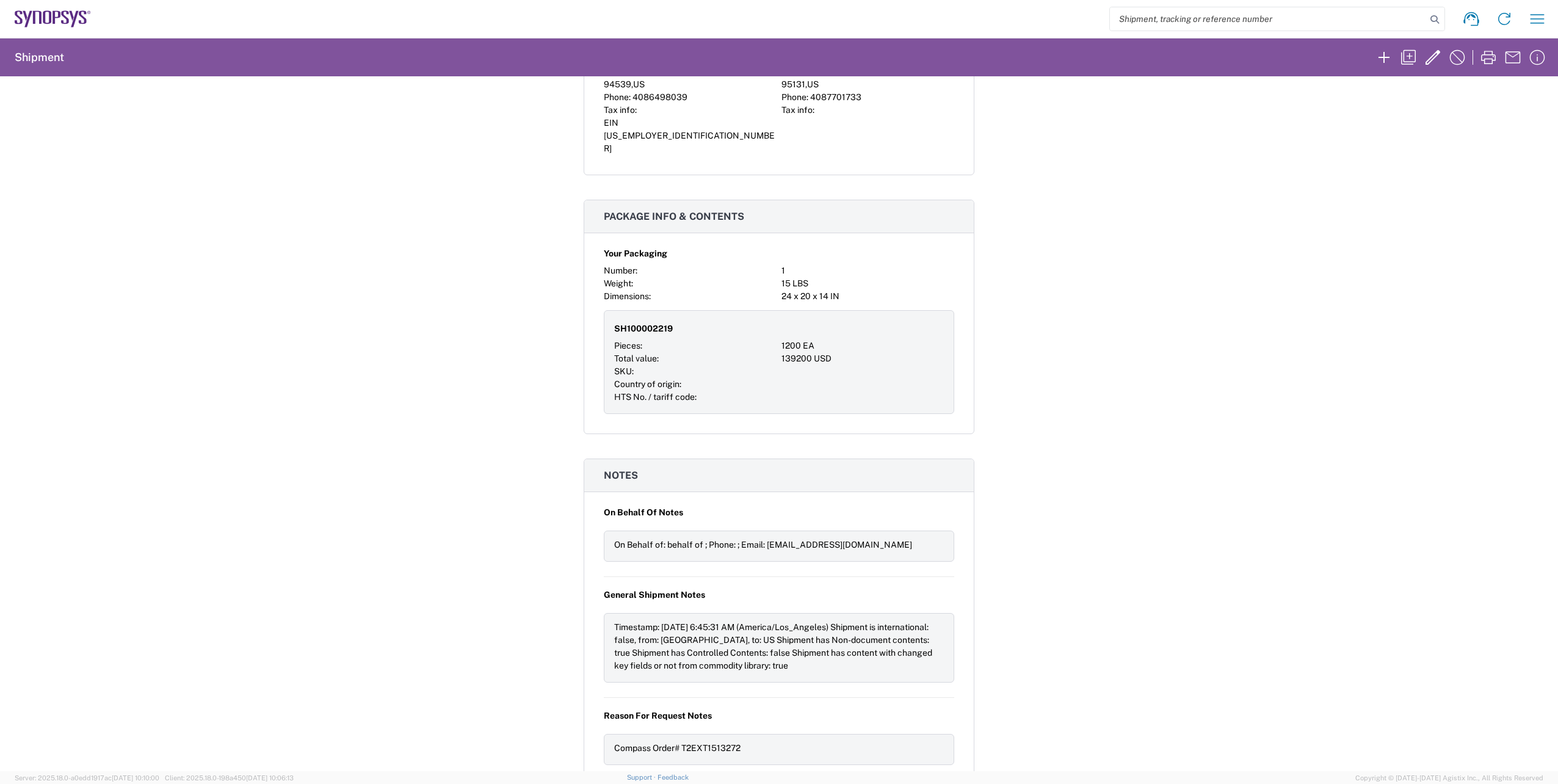
click at [38, 21] on icon at bounding box center [53, 19] width 76 height 17
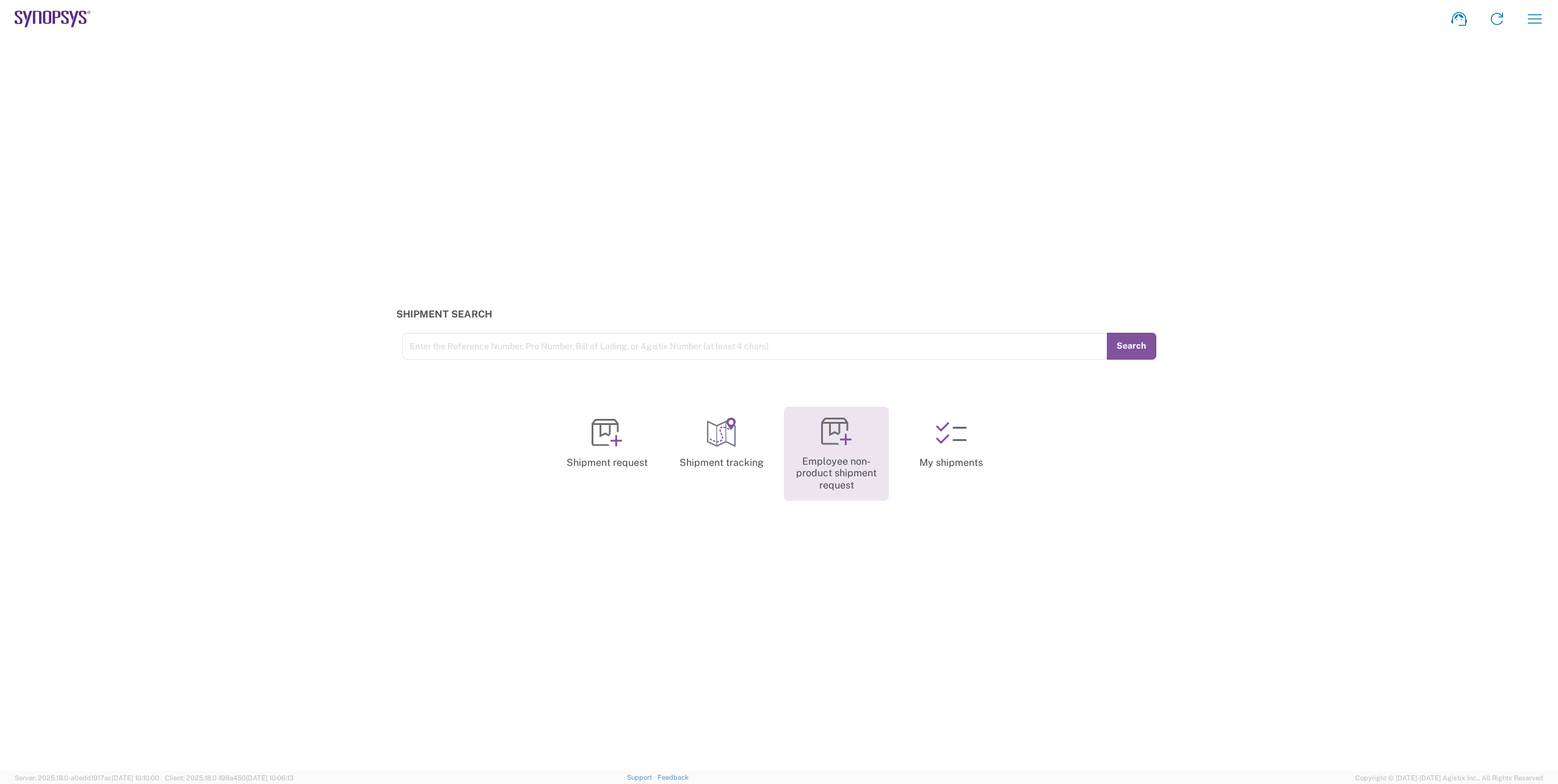
click at [833, 450] on link "Employee non-product shipment request" at bounding box center [836, 454] width 105 height 95
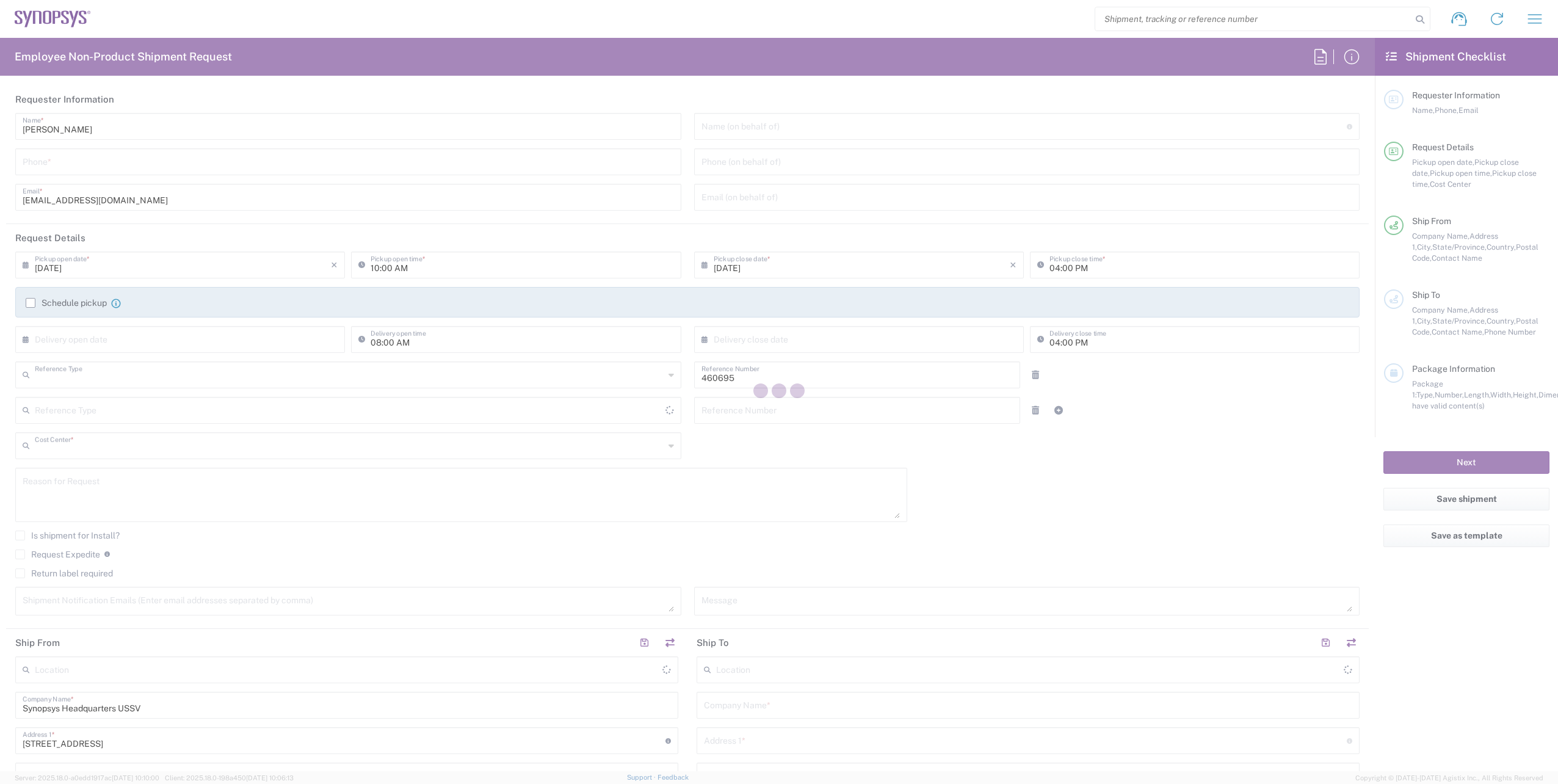
type input "Department"
type input "US01, SDG, M, HAPSOp 460695"
type input "United States"
type input "Delivered at Place"
type input "California"
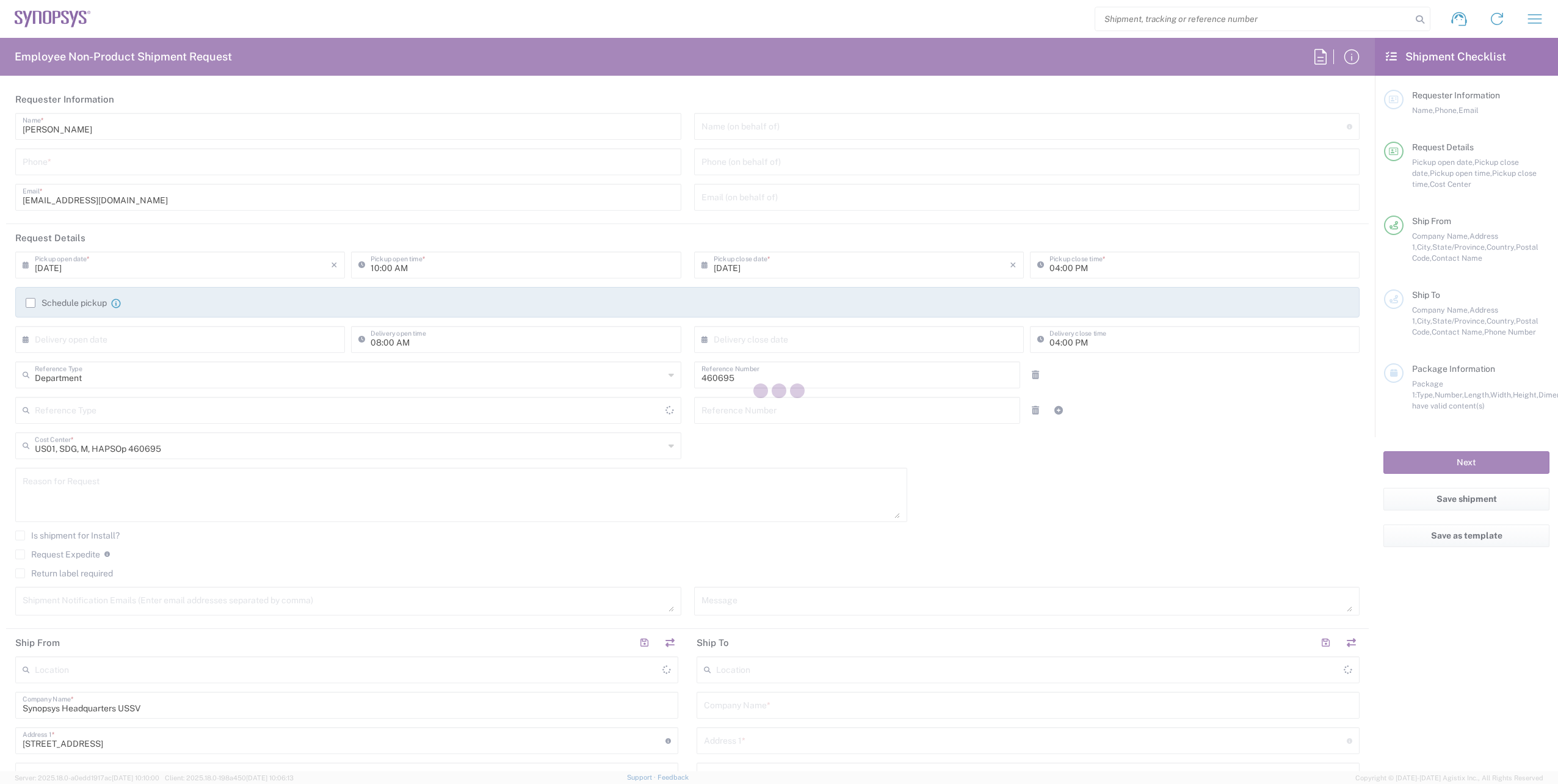
type input "United States"
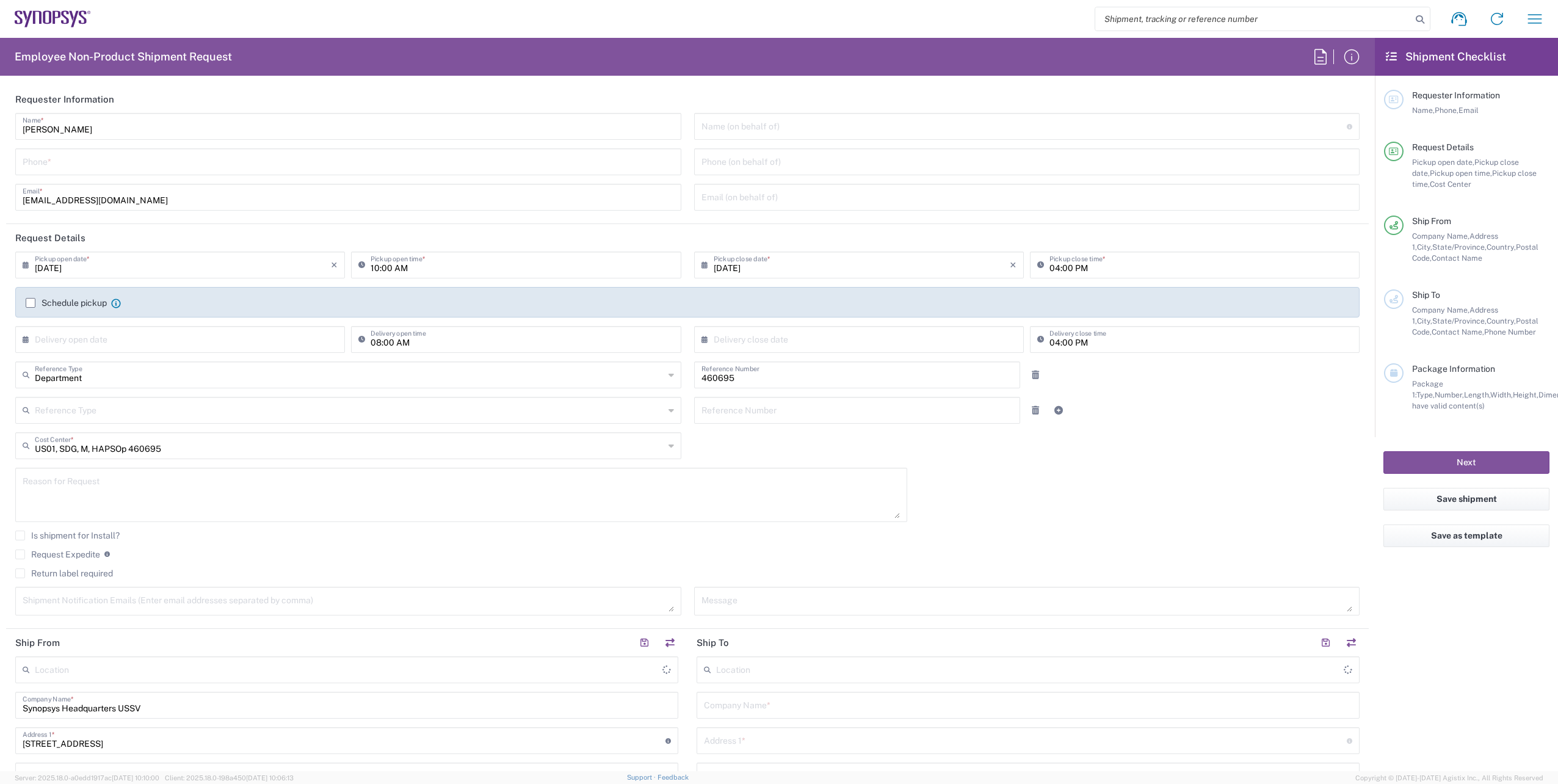
type input "Headquarters USSV"
click at [142, 167] on input "tel" at bounding box center [348, 160] width 652 height 21
type input "6286667014"
type input "[EMAIL_ADDRESS][DOMAIN_NAME]"
type input "6286667014"
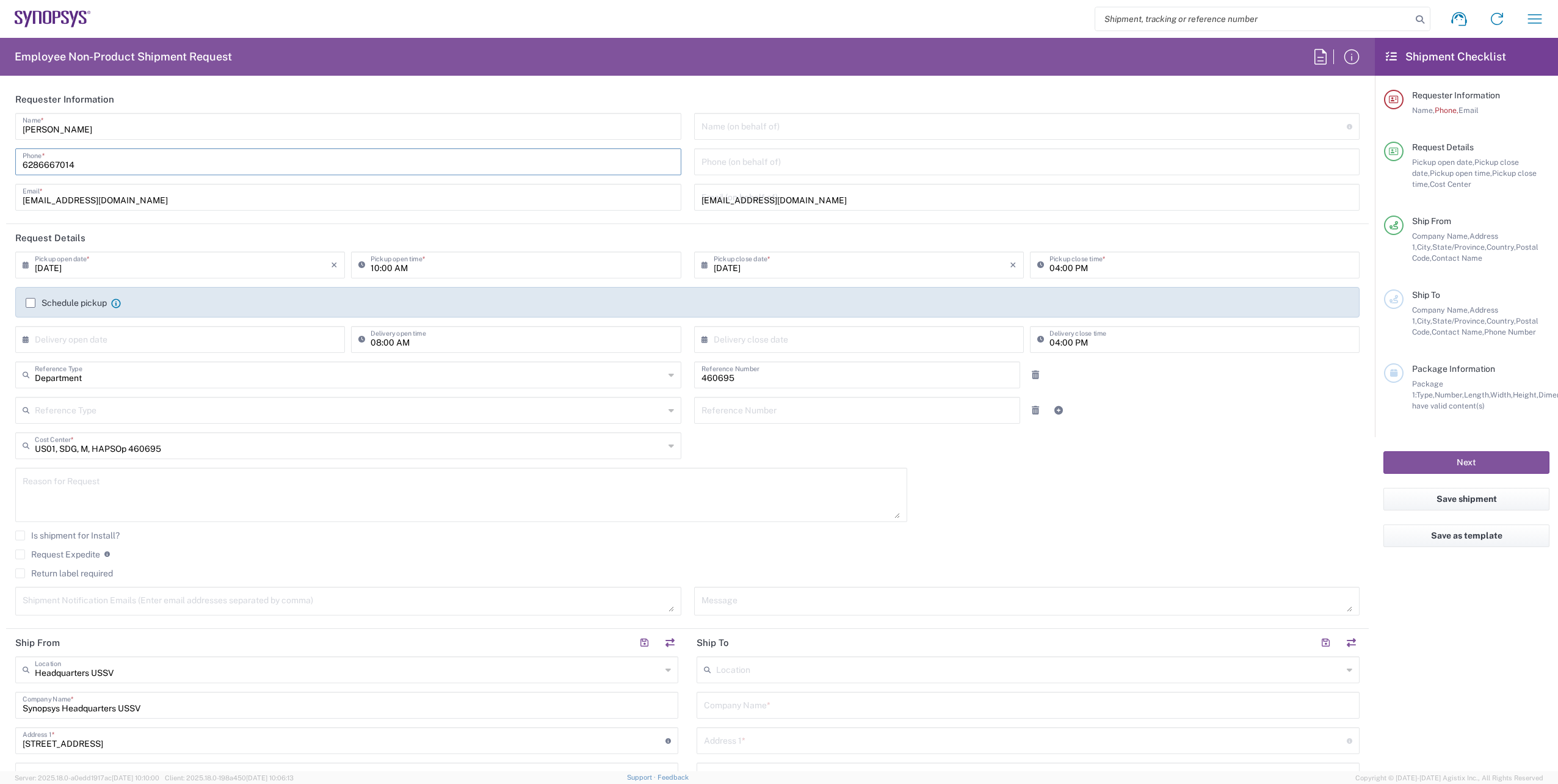
type input "5409 Valley View Road"
type input "El Sobrante"
type input "[US_STATE]"
type input "94803"
type input "6286667014"
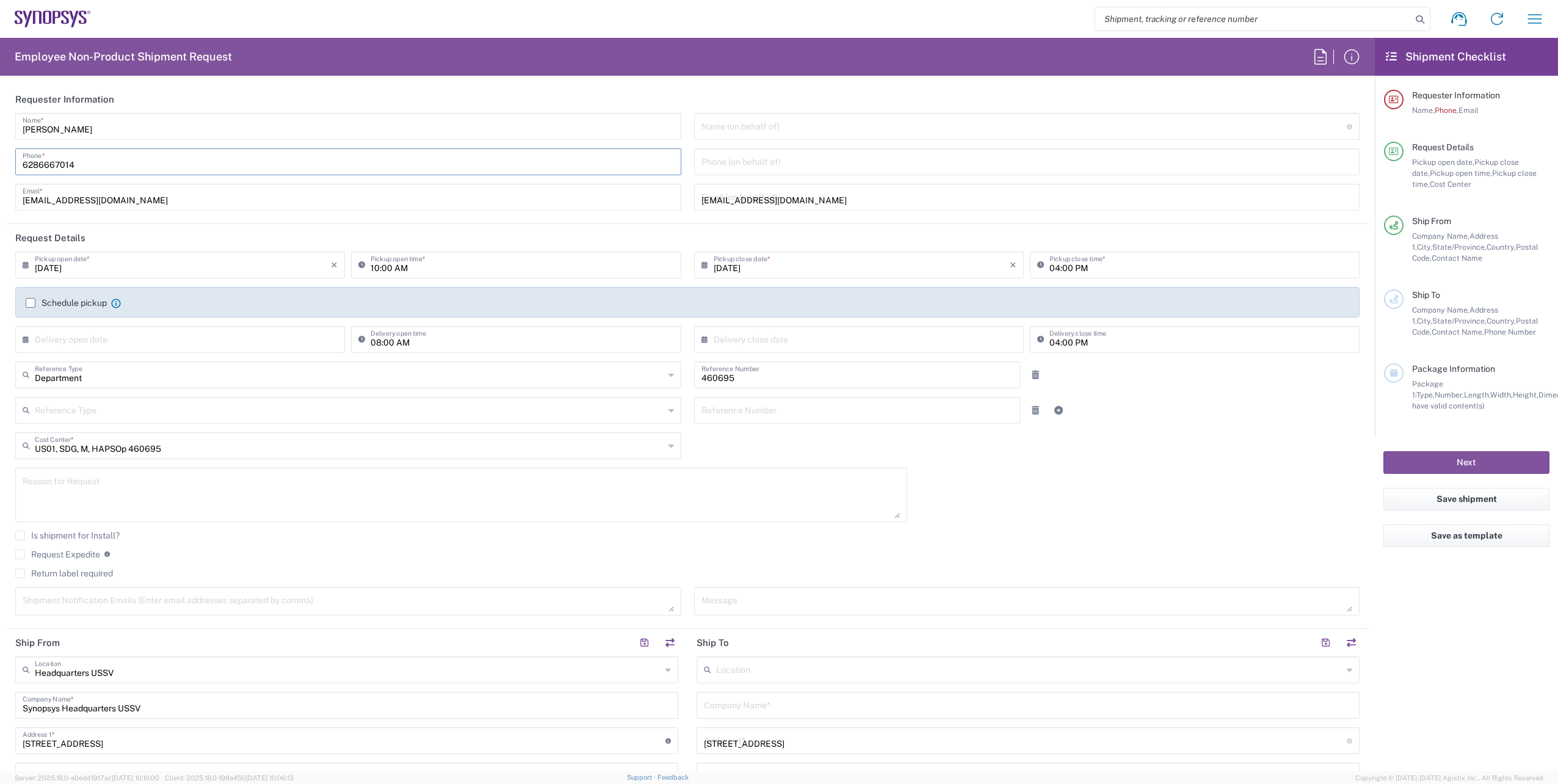
type input "[EMAIL_ADDRESS][DOMAIN_NAME]"
type input "[PERSON_NAME]"
click at [241, 182] on div "Faizan Qureshi Name * 6286667014 Phone * faizanq@synopsys.com Email *" at bounding box center [348, 166] width 679 height 106
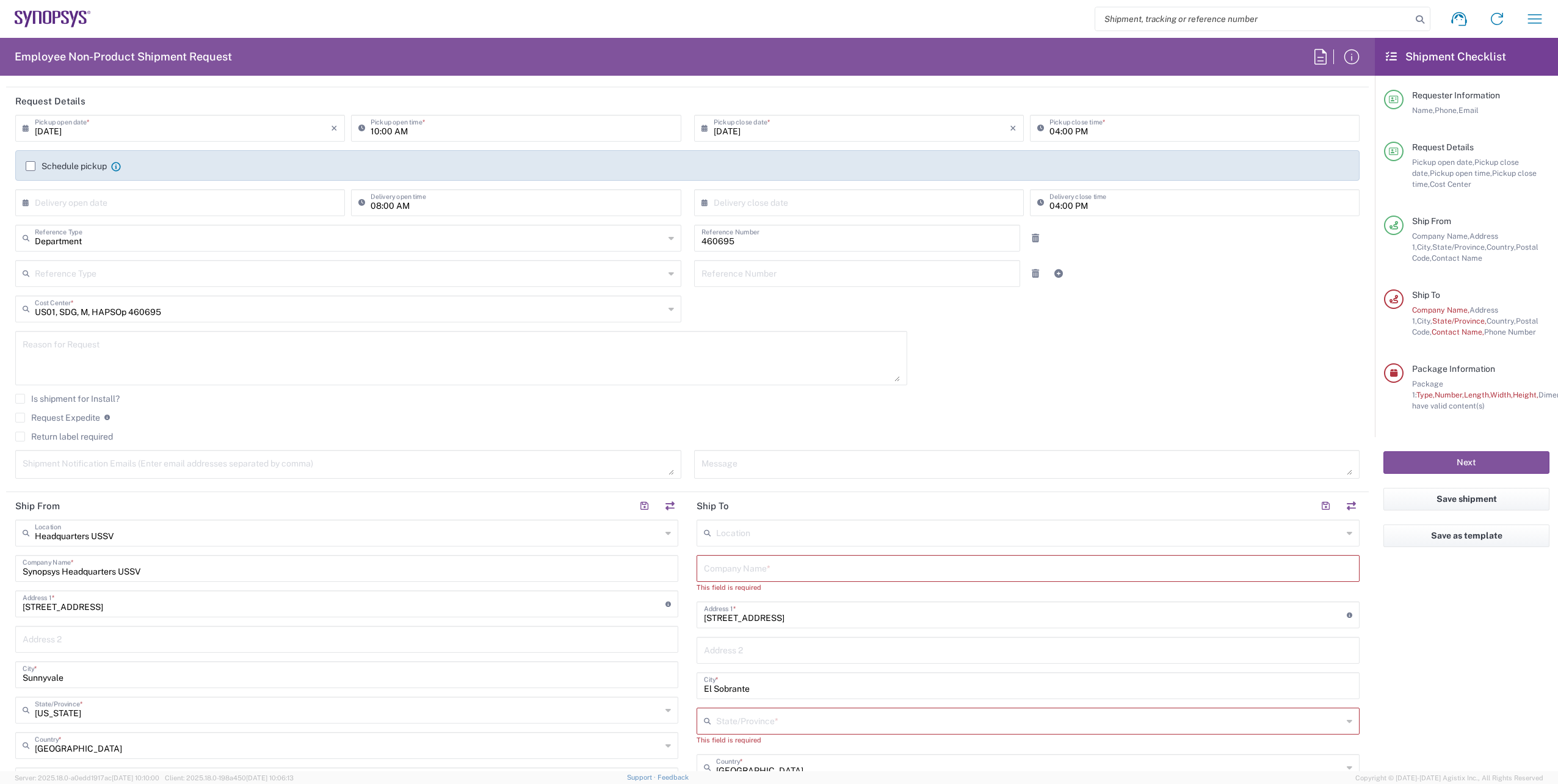
scroll to position [122, 0]
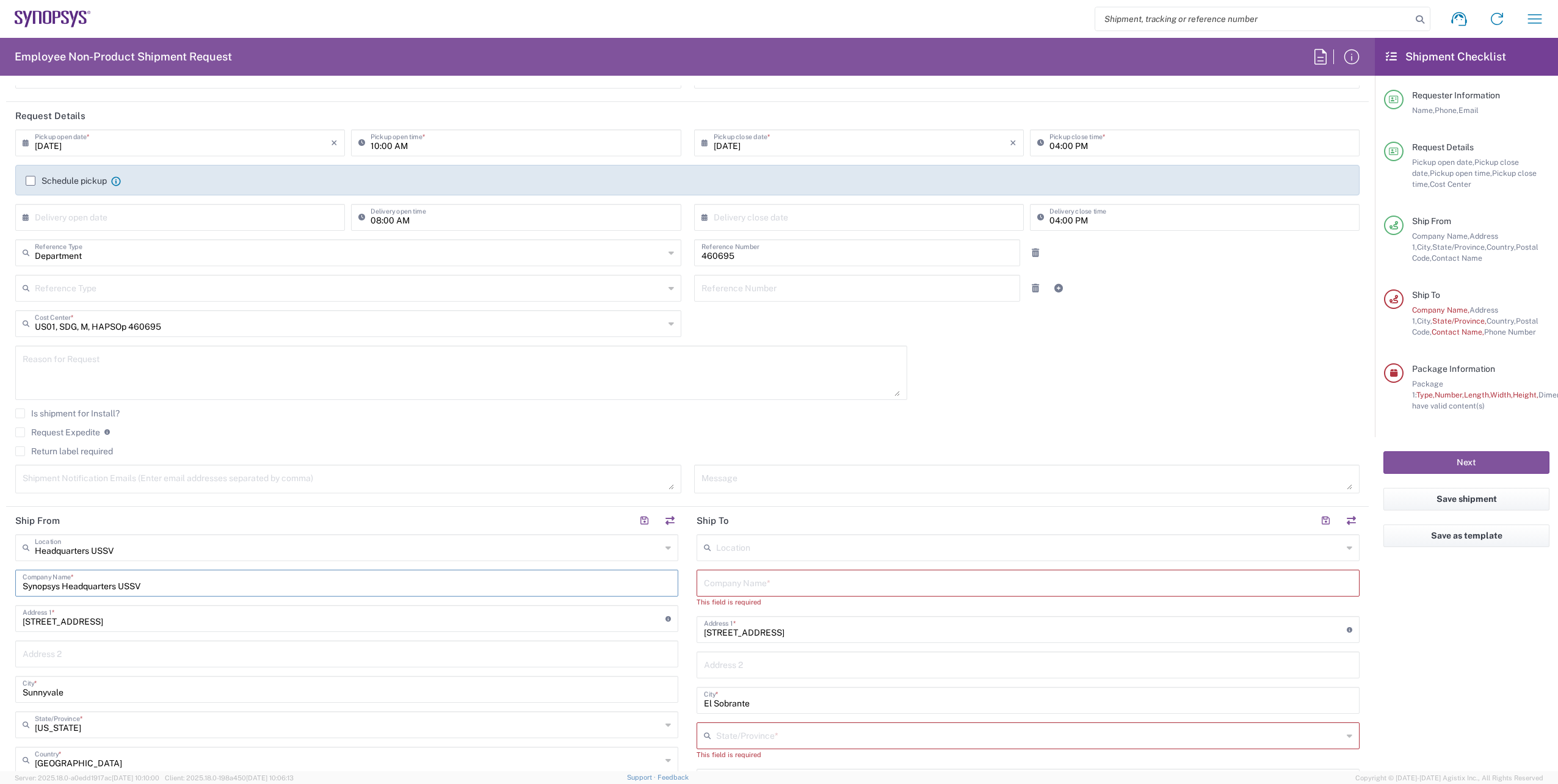
drag, startPoint x: 164, startPoint y: 581, endPoint x: -136, endPoint y: 525, distance: 305.2
click at [0, 525] on html "Shipment request Shipment tracking Employee non-product shipment request My shi…" at bounding box center [779, 392] width 1558 height 784
type input "a"
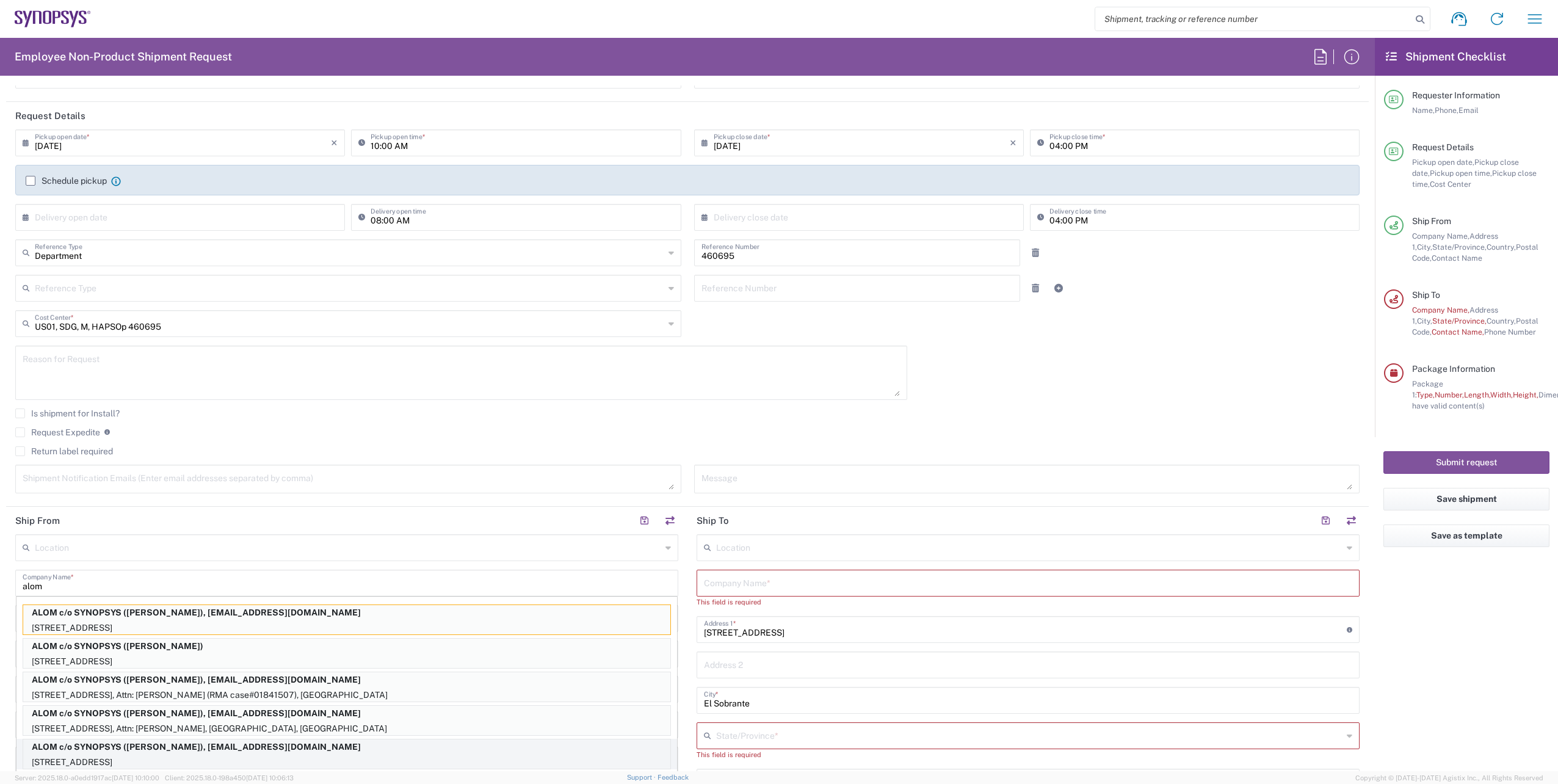
click at [257, 752] on p "ALOM c/o SYNOPSYS (Nirali Trivedi), synopsyssupport@alom.com" at bounding box center [346, 747] width 647 height 15
type input "ALOM c/o SYNOPSYS"
type input "[STREET_ADDRESS]"
type input "Fremont"
type input "94539"
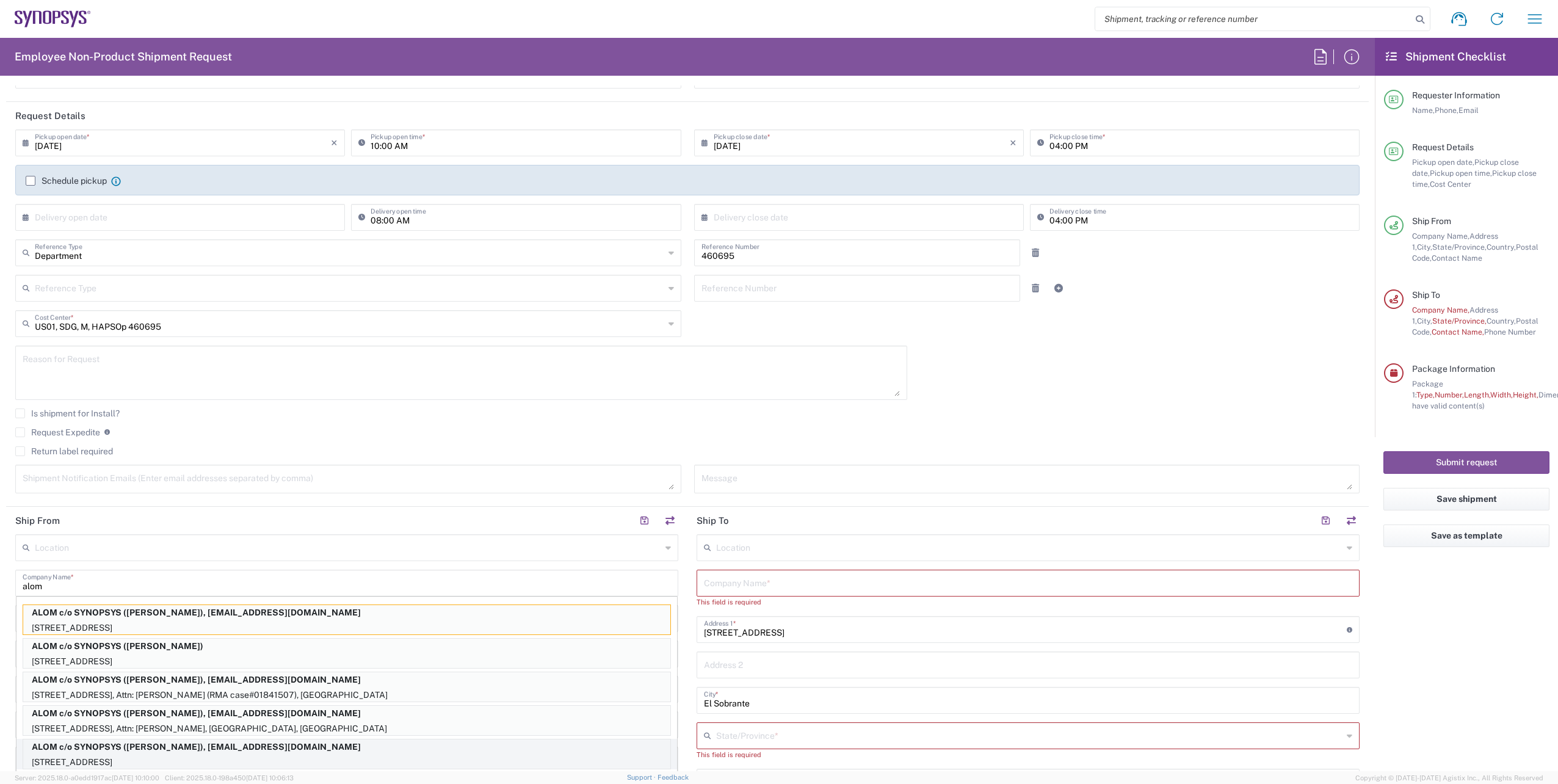
type input "[PERSON_NAME]"
type input "4086498039"
type input "[EMAIL_ADDRESS][DOMAIN_NAME]"
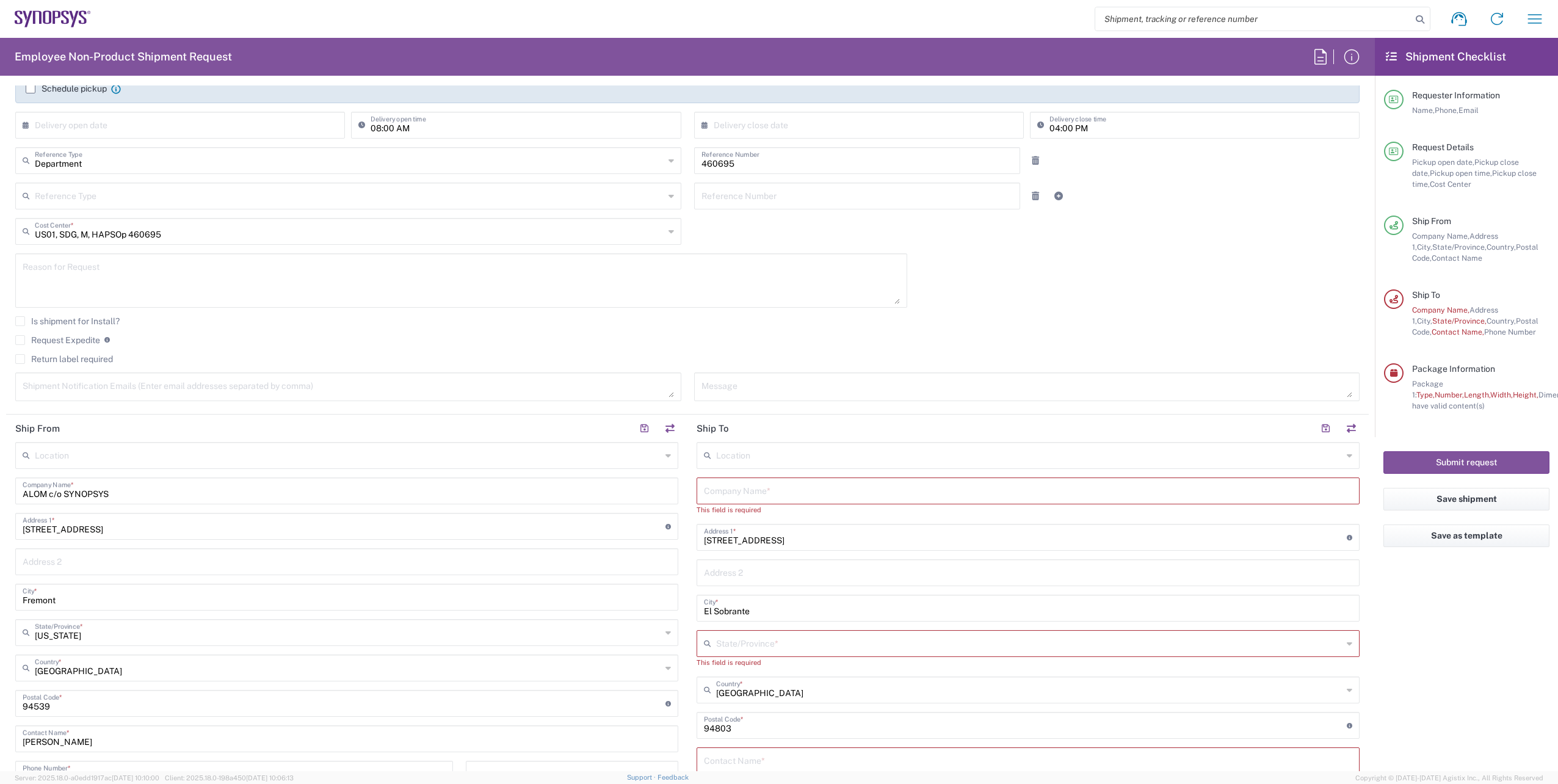
scroll to position [211, 0]
click at [86, 280] on textarea at bounding box center [461, 283] width 877 height 47
paste textarea "Clock Hub 2_10 SH100006340 swap for Nvidia - Case #01904710"
type textarea "Clock Hub 2_10 SH100006340 swap for Nvidia - Case #01904710"
drag, startPoint x: 833, startPoint y: 546, endPoint x: 588, endPoint y: 544, distance: 245.0
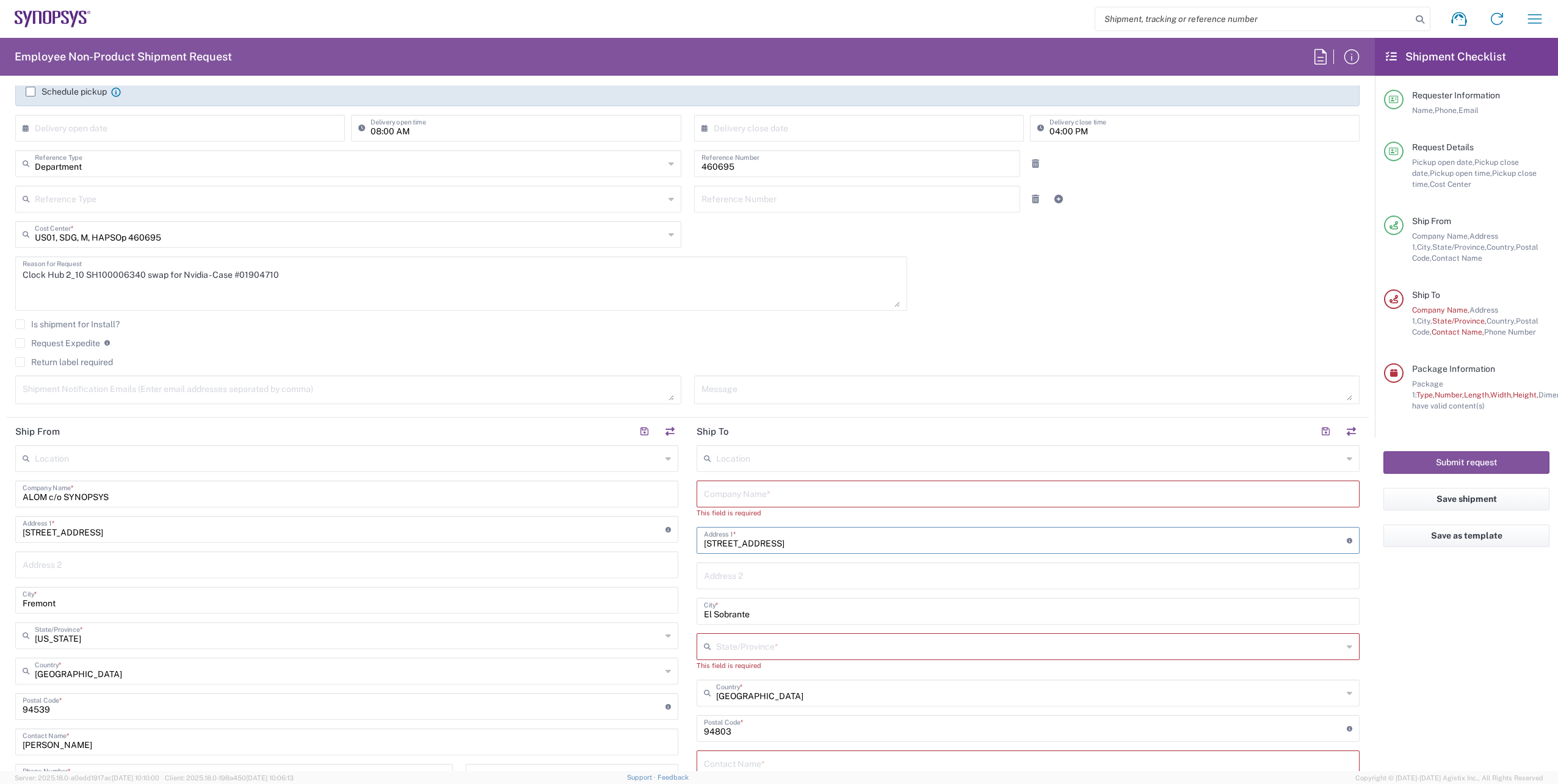
click at [588, 545] on div "Ship From Location Aachen DE04 Agrate Brianza IT01 Aschheim DE02 Atlanta US60 A…" at bounding box center [687, 706] width 1362 height 578
click at [827, 499] on input "text" at bounding box center [1028, 493] width 648 height 21
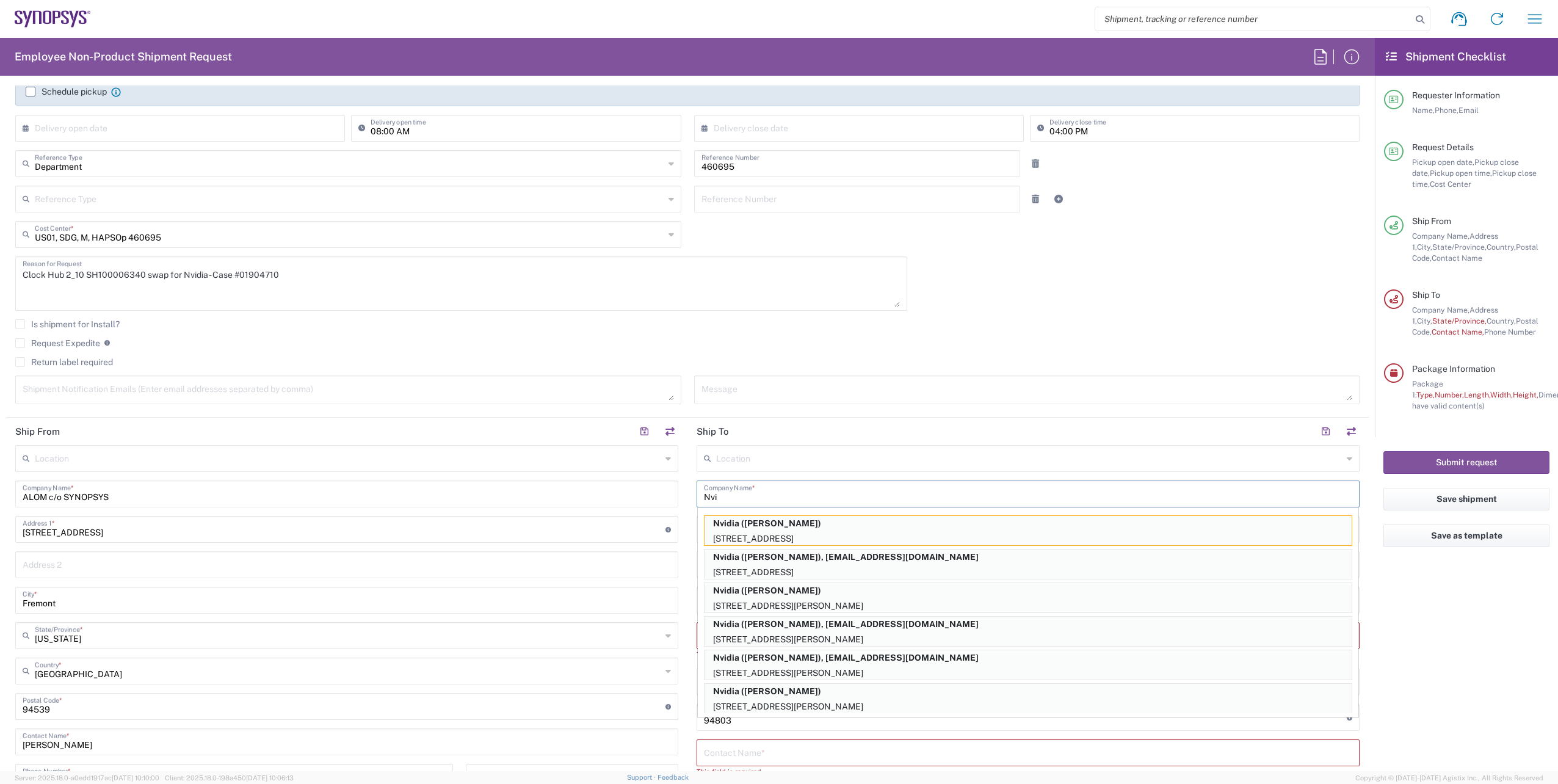
drag, startPoint x: 841, startPoint y: 529, endPoint x: 638, endPoint y: 770, distance: 315.1
click at [841, 529] on p "Nvidia (Holly Phan)" at bounding box center [1028, 523] width 647 height 15
type input "Nvidia"
type input "2530 Zanker Road"
type input "[GEOGRAPHIC_DATA][PERSON_NAME]"
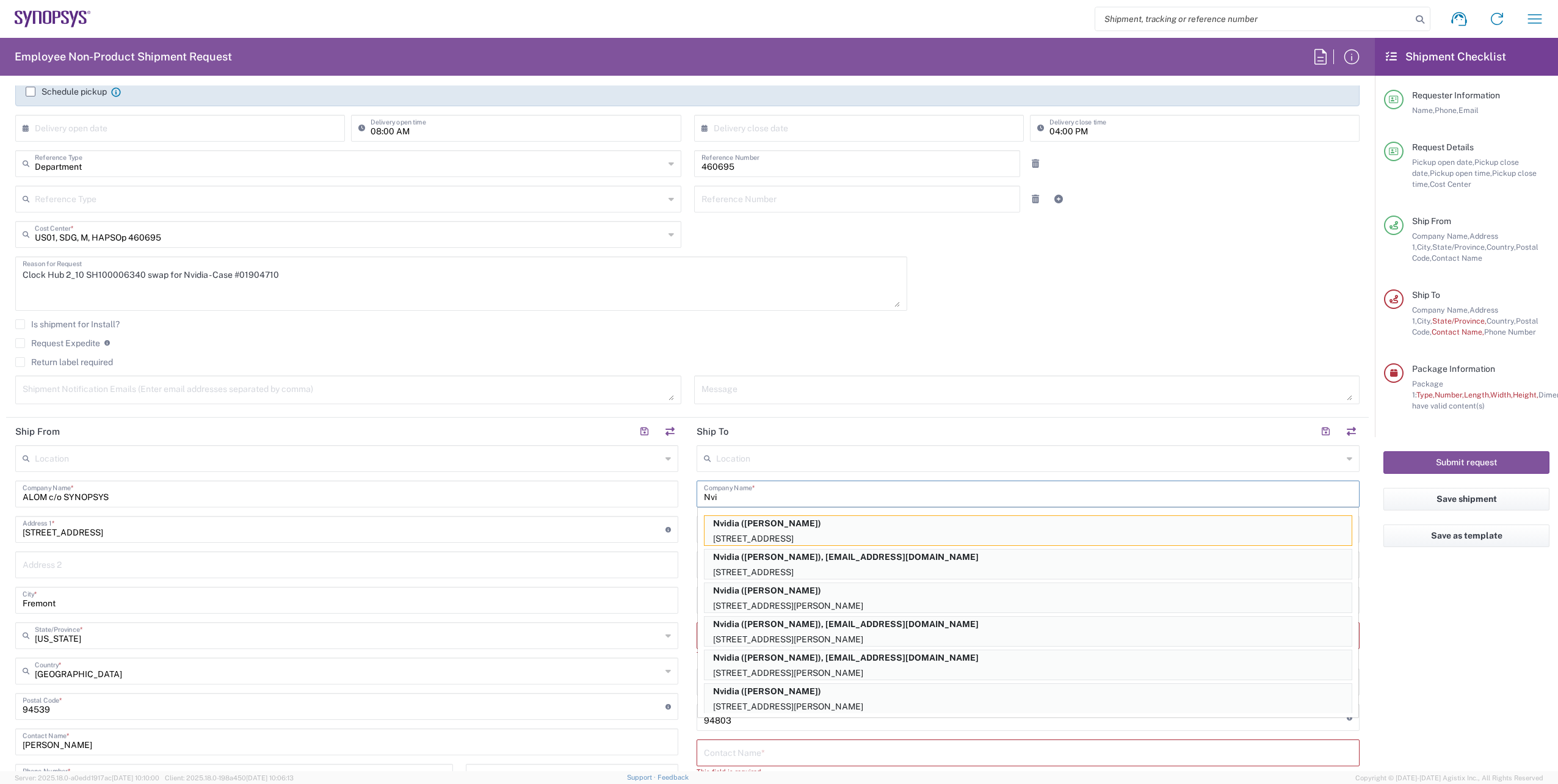
type input "[US_STATE]"
type input "95151"
type input "Holly Phan"
type input "16505845000"
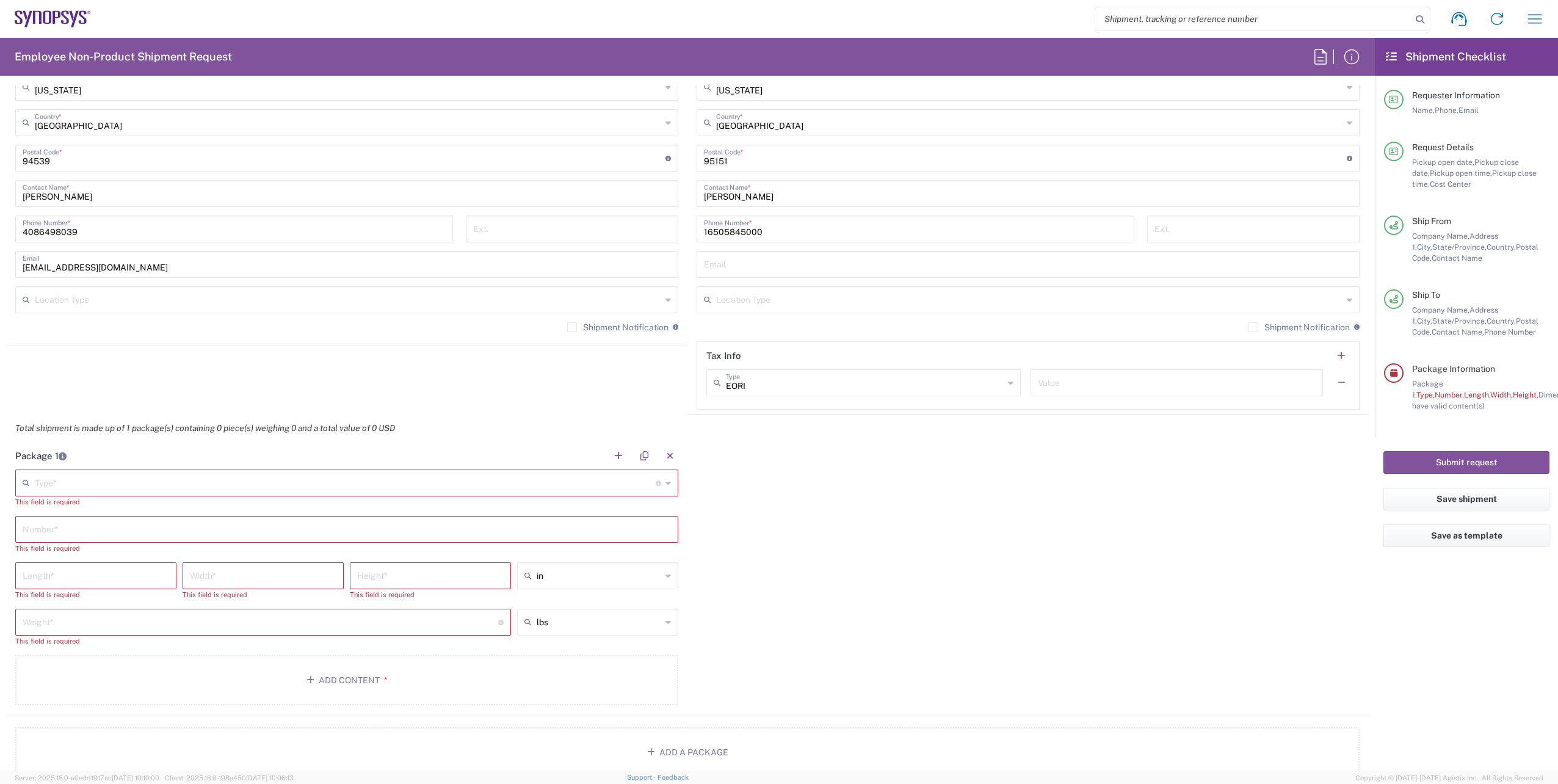
scroll to position [765, 0]
click at [93, 479] on input "text" at bounding box center [345, 476] width 621 height 21
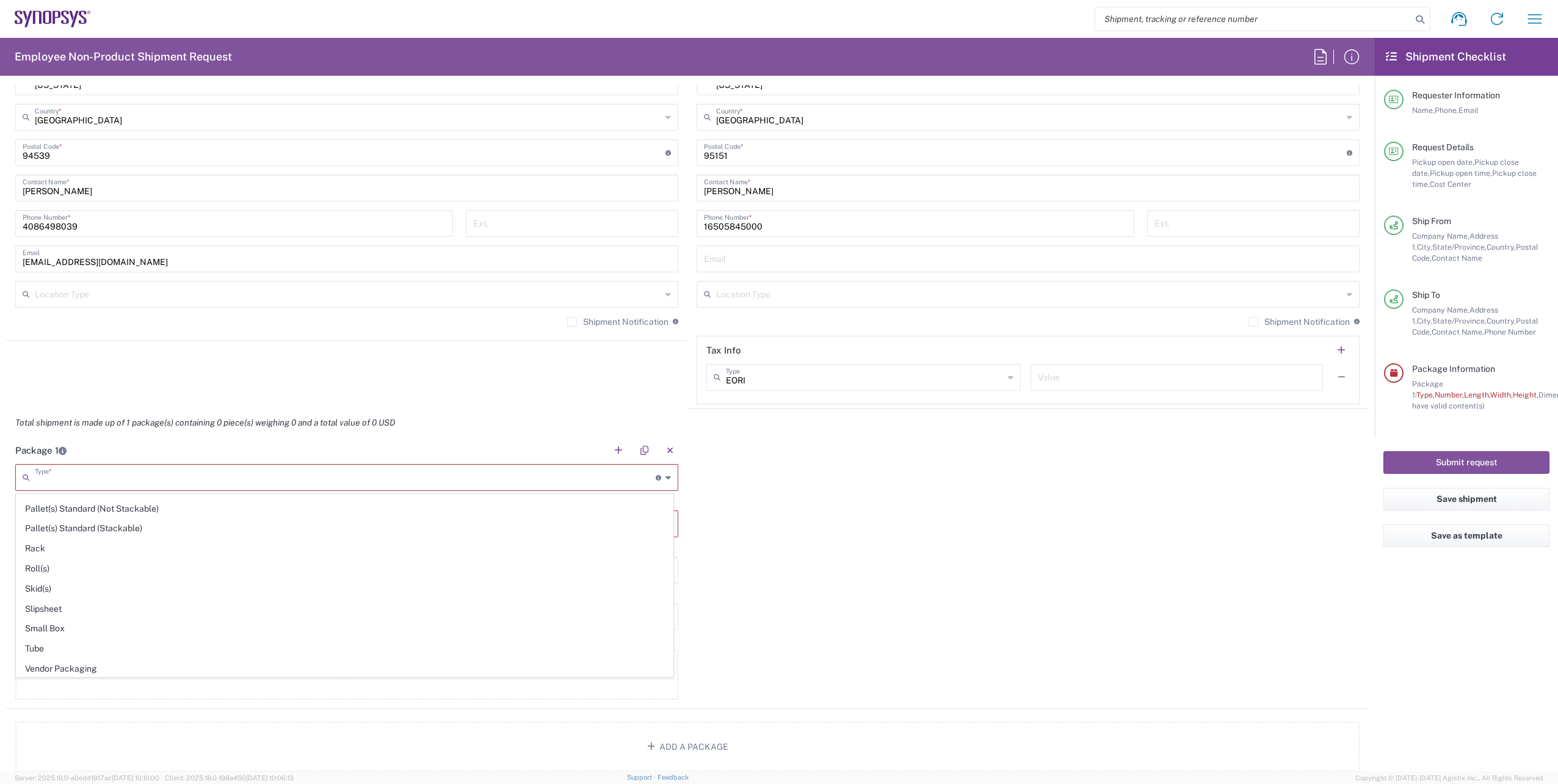
scroll to position [577, 0]
click at [58, 663] on span "Your Packaging" at bounding box center [345, 667] width 657 height 19
type input "Your Packaging"
click at [89, 513] on input "text" at bounding box center [346, 511] width 648 height 21
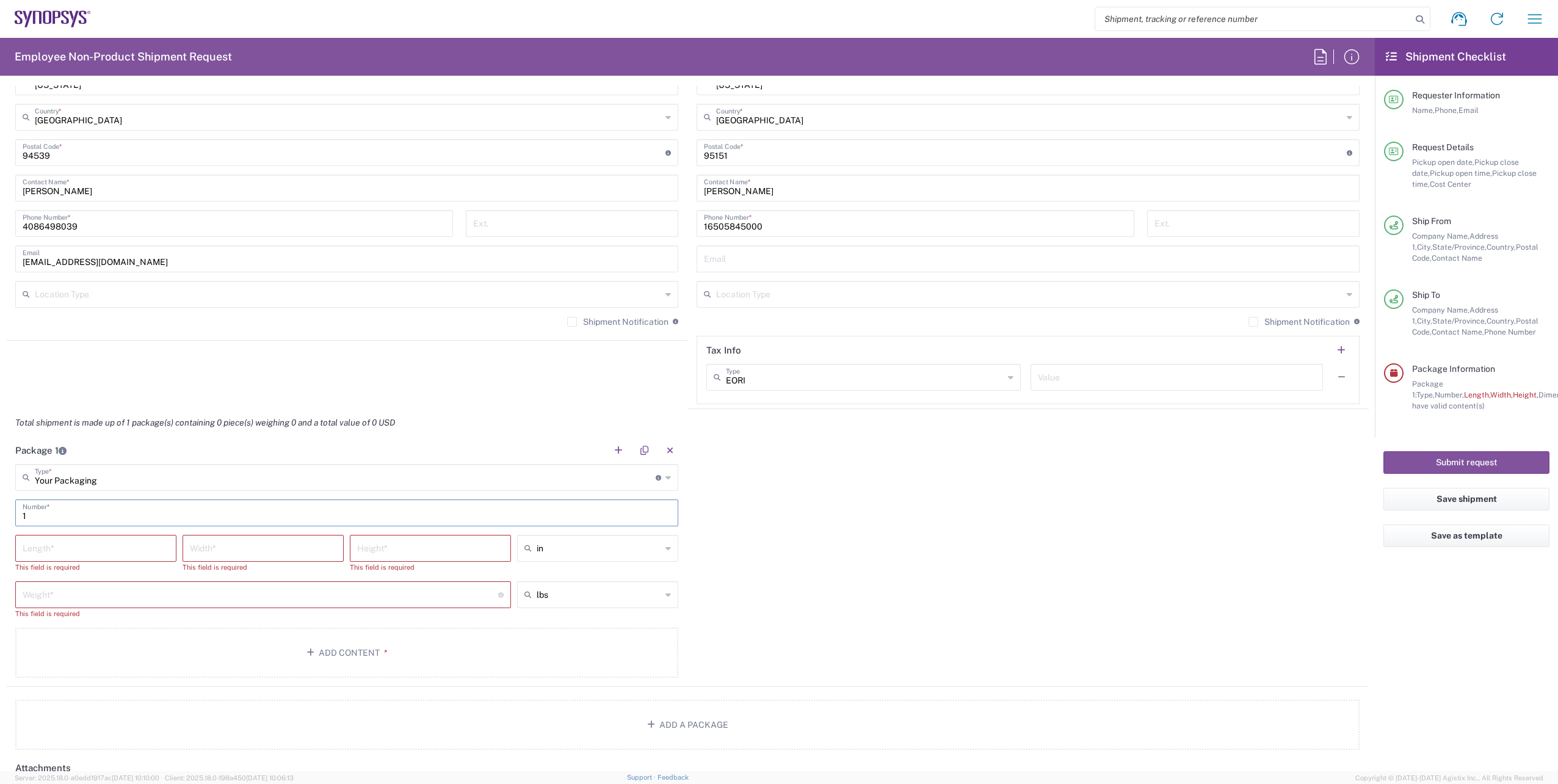
type input "1"
click at [66, 547] on input "number" at bounding box center [95, 547] width 146 height 21
type input "24"
click at [195, 551] on input "number" at bounding box center [263, 547] width 146 height 21
type input "20"
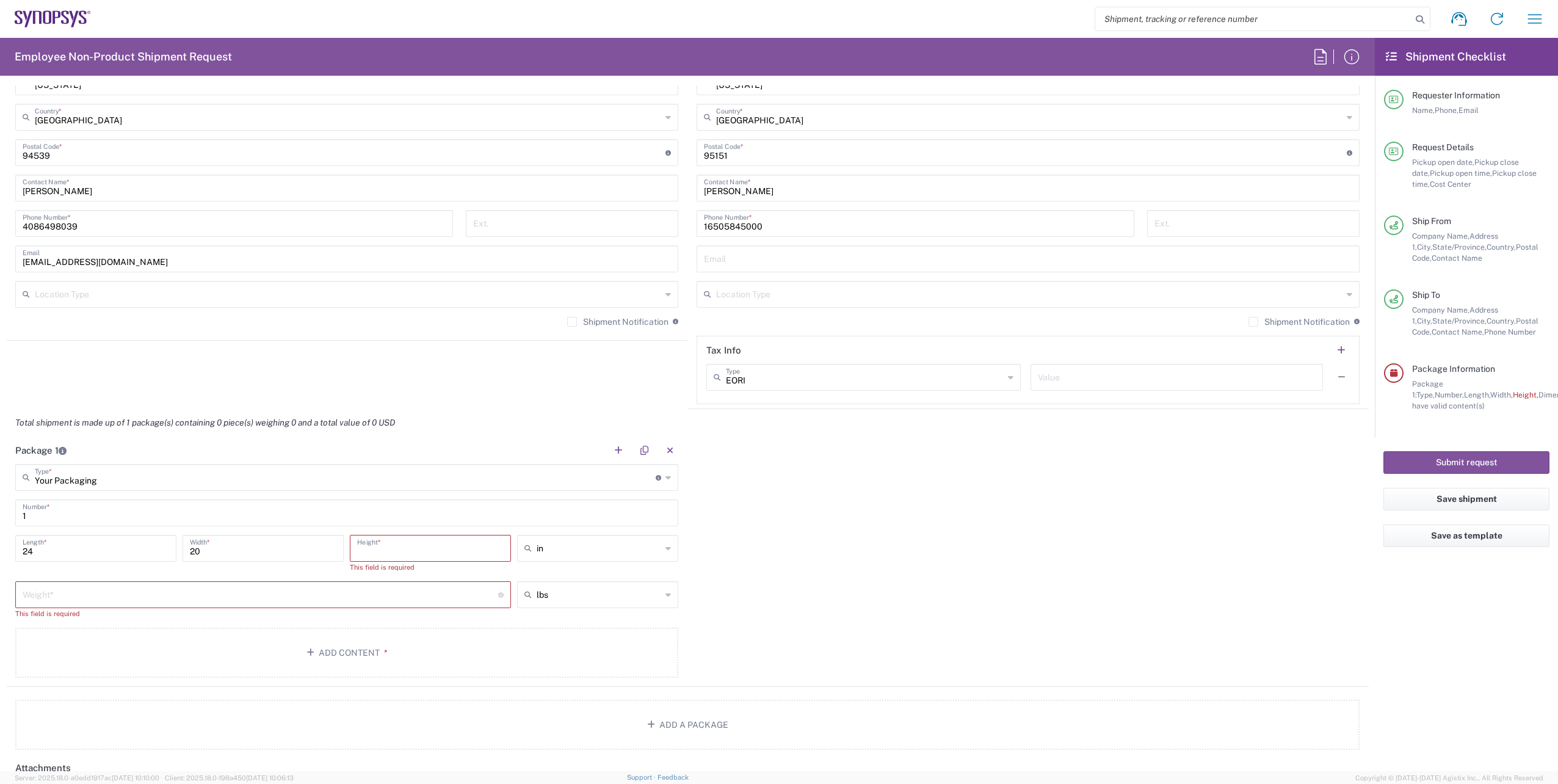
click at [390, 550] on input "number" at bounding box center [430, 547] width 146 height 21
type input "18"
click at [287, 583] on input "number" at bounding box center [260, 582] width 476 height 21
type input "50"
click at [380, 634] on span "*" at bounding box center [384, 630] width 8 height 9
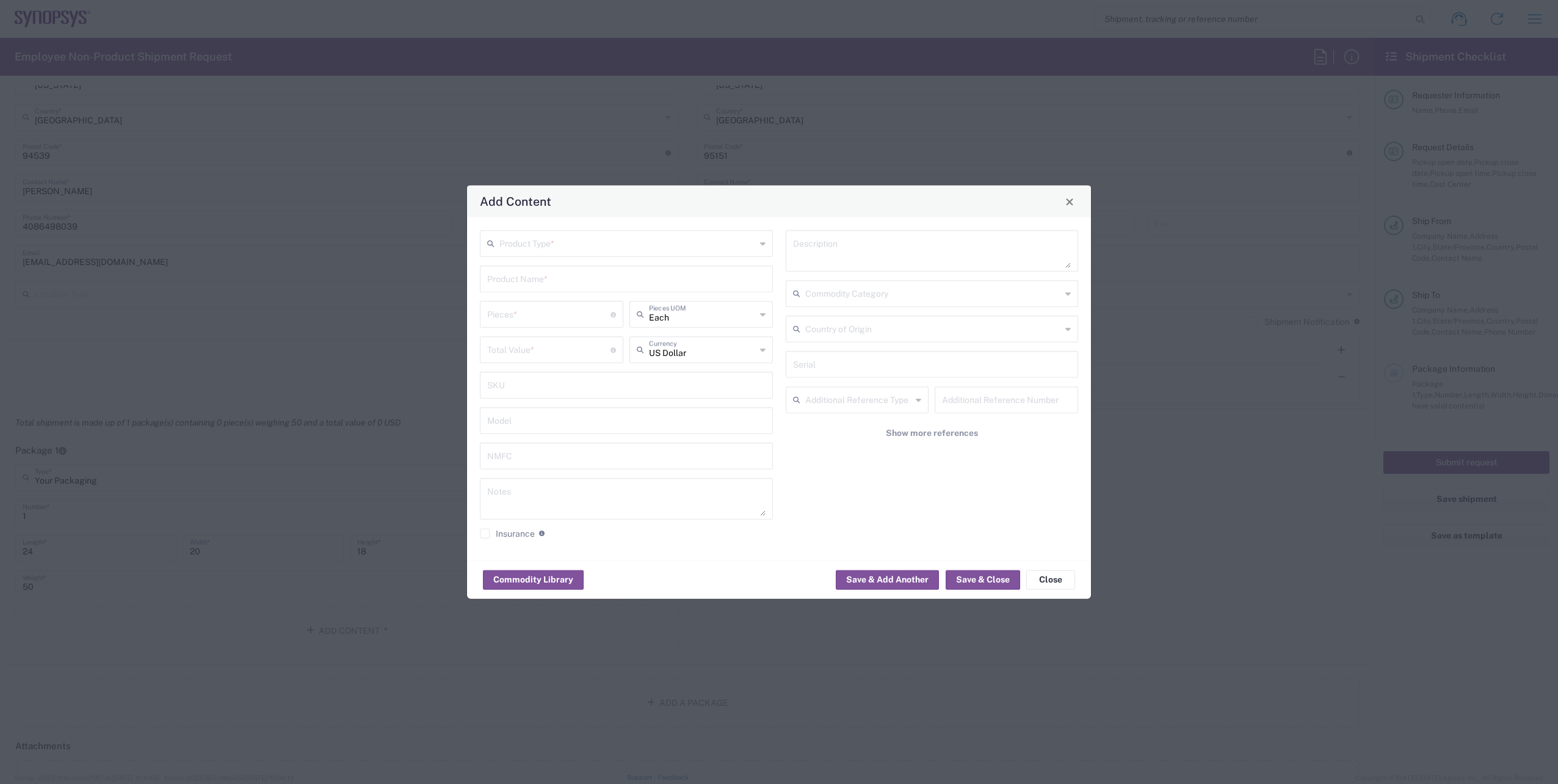
click at [603, 246] on input "text" at bounding box center [627, 242] width 256 height 21
click at [571, 294] on span "General Commodity" at bounding box center [627, 291] width 291 height 19
type input "General Commodity"
click at [543, 287] on input "text" at bounding box center [626, 277] width 278 height 21
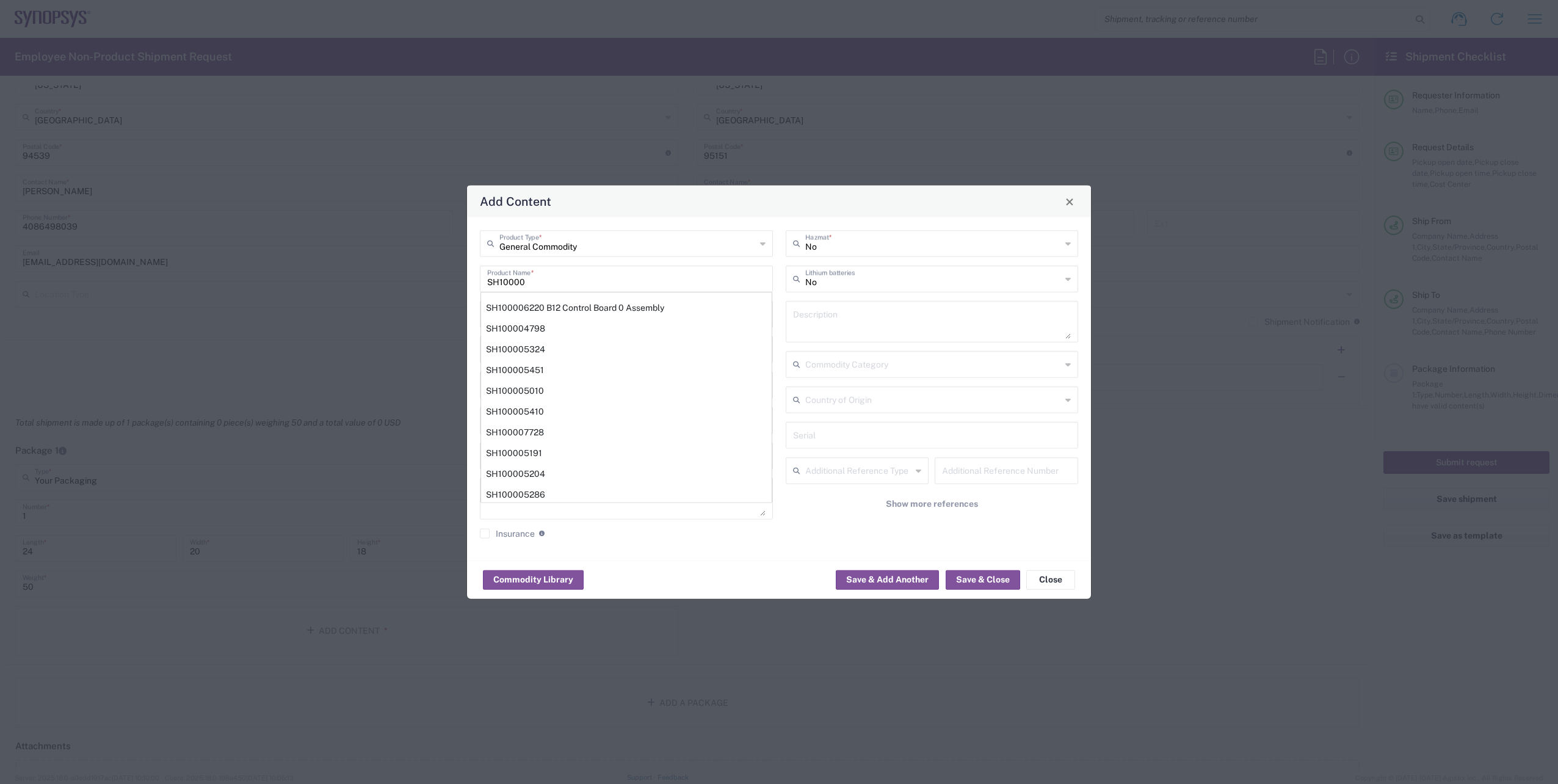
click at [564, 283] on input "SH10000" at bounding box center [626, 277] width 278 height 21
type input "SH100006340"
click at [532, 305] on input "number" at bounding box center [549, 313] width 123 height 21
click at [547, 284] on input "SH100006340" at bounding box center [626, 277] width 278 height 21
drag, startPoint x: 553, startPoint y: 284, endPoint x: 440, endPoint y: 280, distance: 113.1
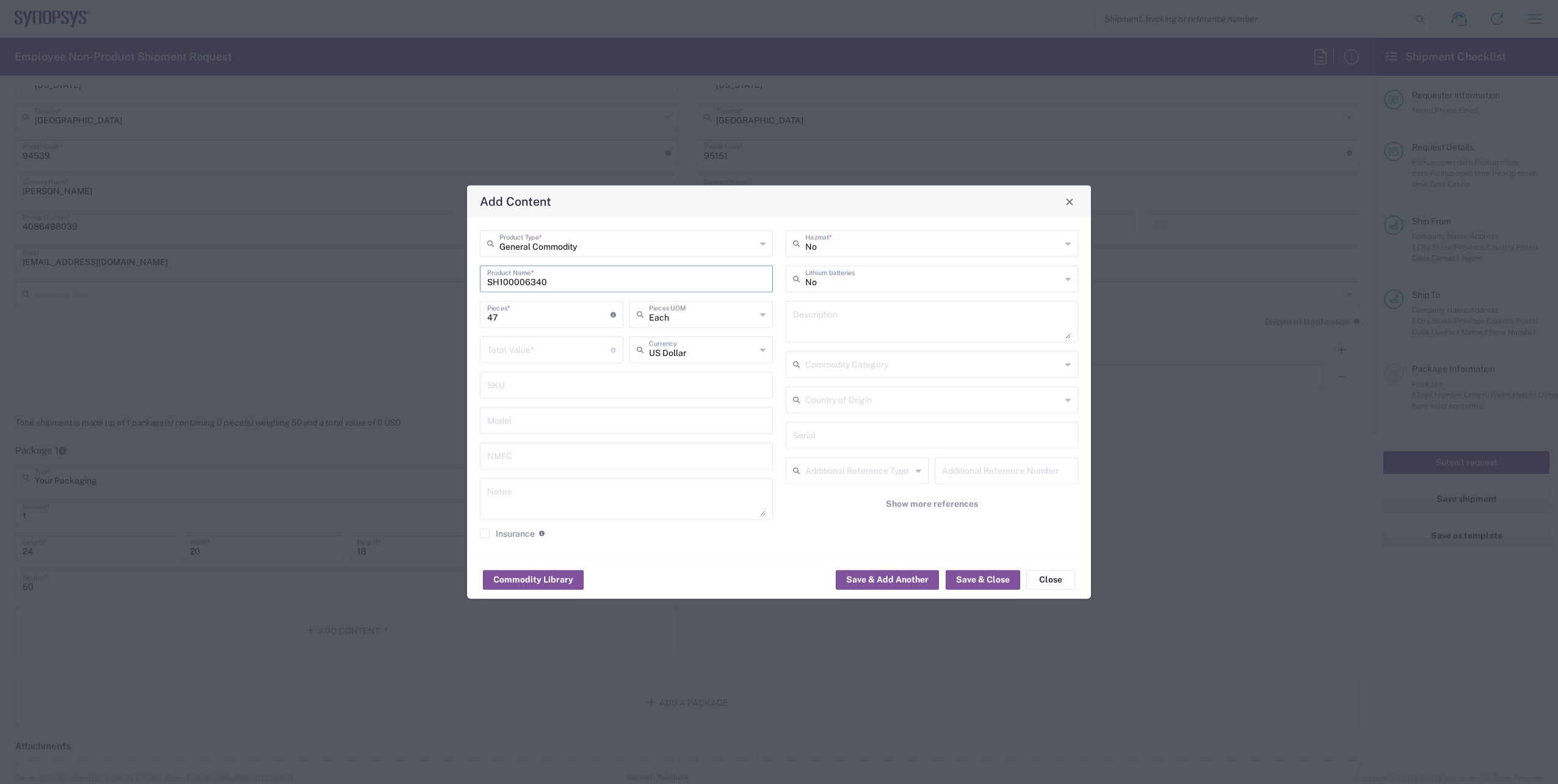
click at [442, 282] on div "Add Content General Commodity Product Type * SH100006340 Product Name * 47 Piec…" at bounding box center [779, 392] width 1558 height 784
drag, startPoint x: 515, startPoint y: 322, endPoint x: 460, endPoint y: 317, distance: 55.2
click at [460, 317] on div "Add Content General Commodity Product Type * SH100006340 Product Name * 47 Piec…" at bounding box center [779, 392] width 1558 height 784
type input "1"
click at [542, 345] on input "number" at bounding box center [549, 348] width 123 height 21
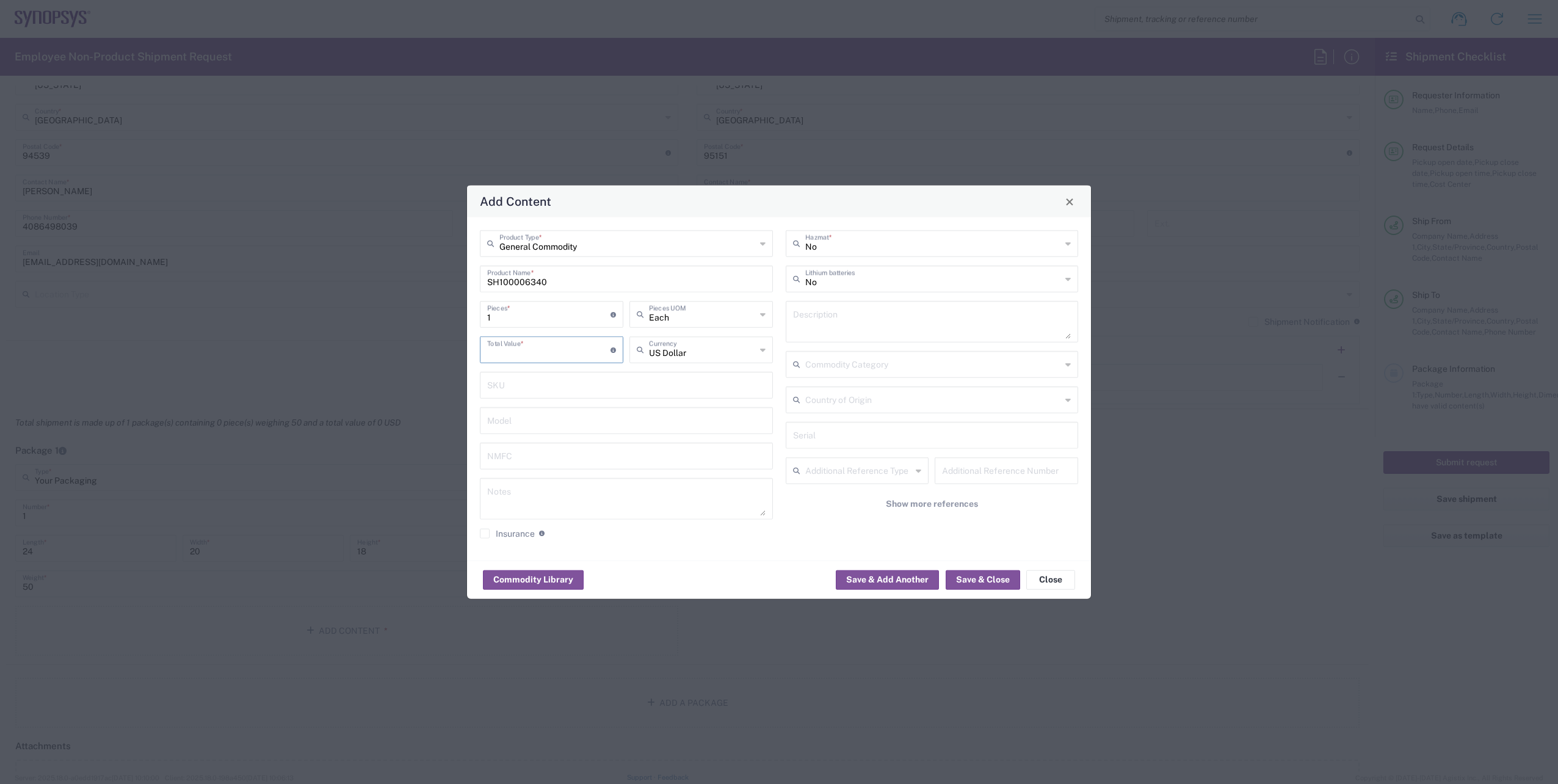
paste input "1531.53"
type input "1531.53"
drag, startPoint x: 483, startPoint y: 317, endPoint x: 425, endPoint y: 314, distance: 58.1
click at [426, 314] on div "Add Content General Commodity Product Type * SH100006340 Product Name * 1 Piece…" at bounding box center [779, 392] width 1558 height 784
type input "4"
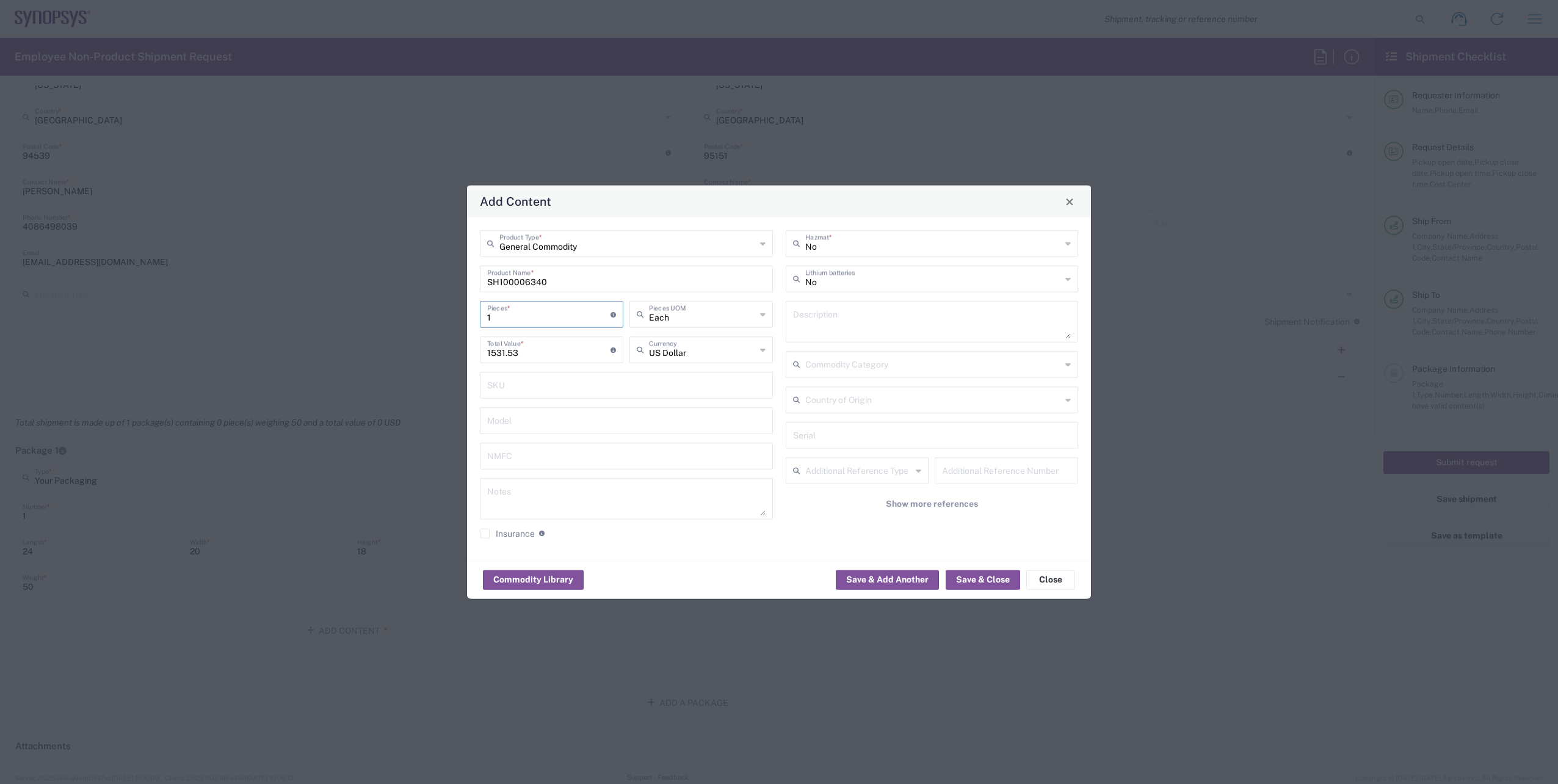
type input "6126.12"
type input "47"
type input "71981.91"
type input "47"
click at [963, 577] on button "Save & Close" at bounding box center [983, 579] width 75 height 20
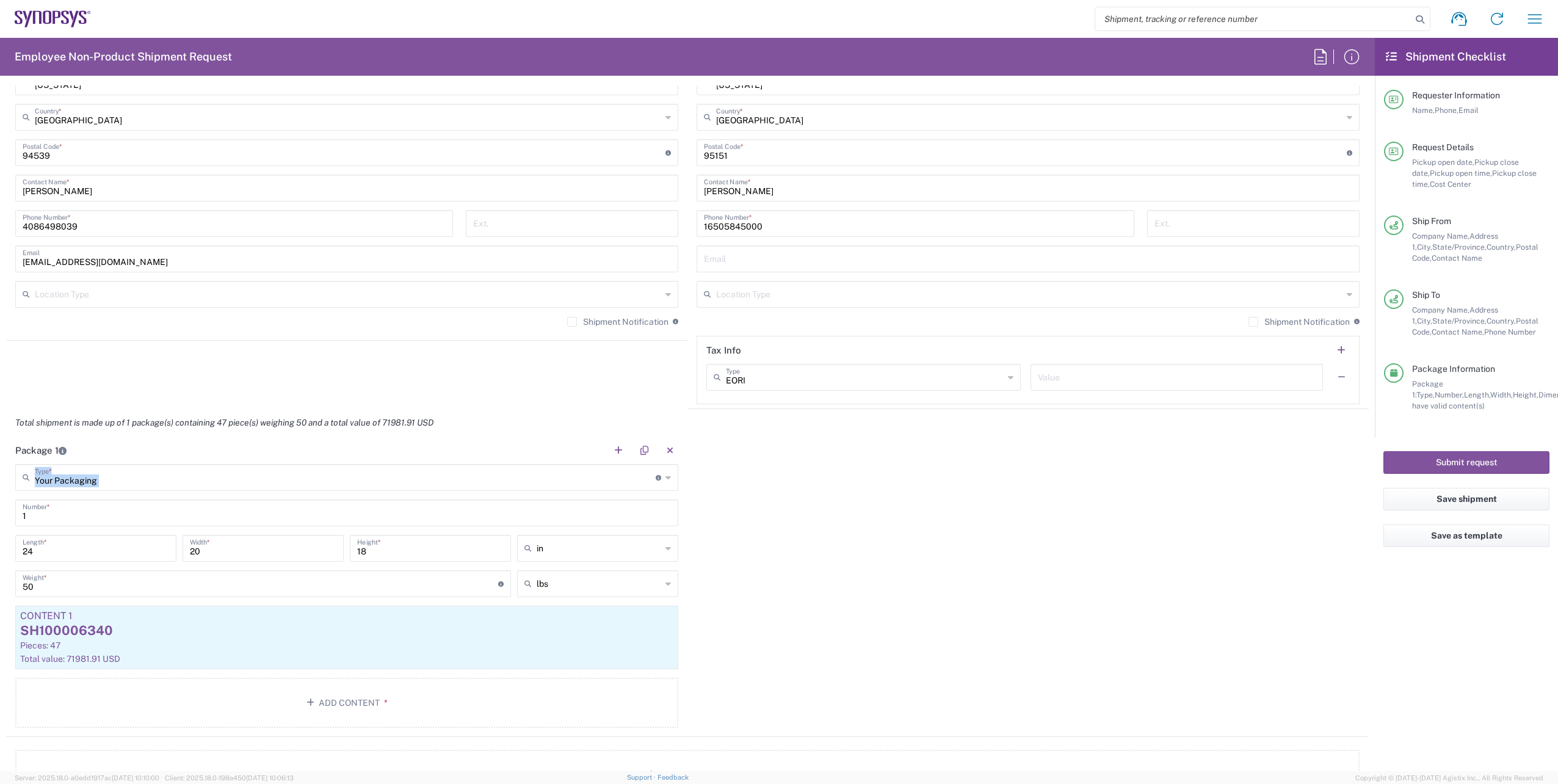
drag, startPoint x: 1362, startPoint y: 477, endPoint x: 1366, endPoint y: 452, distance: 25.3
click at [1366, 452] on form "Requester Information Faizan Qureshi Name * 6286667014 Phone * faizanq@synopsys…" at bounding box center [687, 428] width 1375 height 685
click at [568, 322] on label "Shipment Notification" at bounding box center [617, 321] width 102 height 9
click at [572, 322] on input "Shipment Notification" at bounding box center [572, 322] width 0 height 0
click at [1249, 320] on label "Shipment Notification" at bounding box center [1299, 321] width 102 height 9
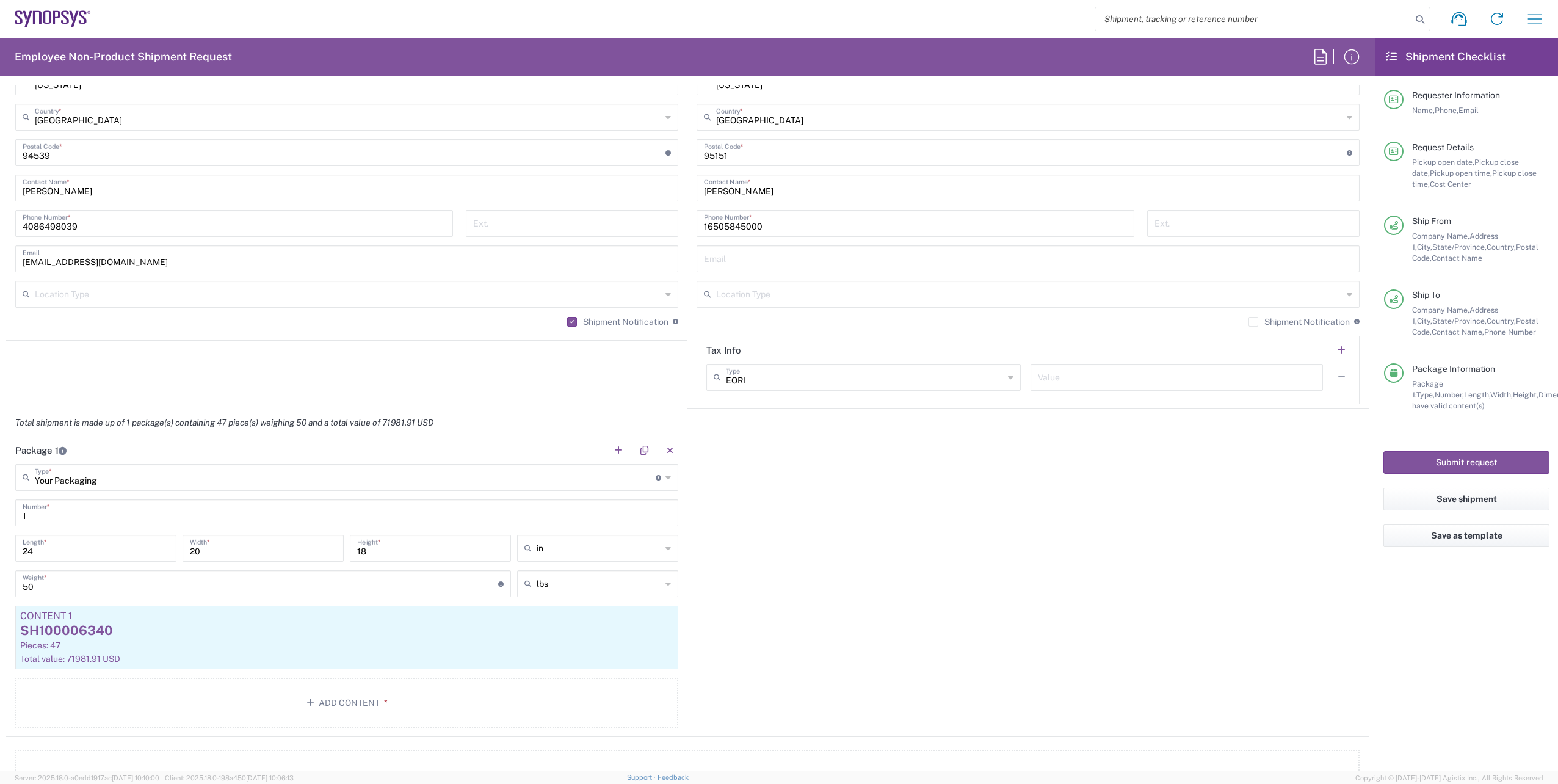
click at [1253, 322] on input "Shipment Notification" at bounding box center [1253, 322] width 0 height 0
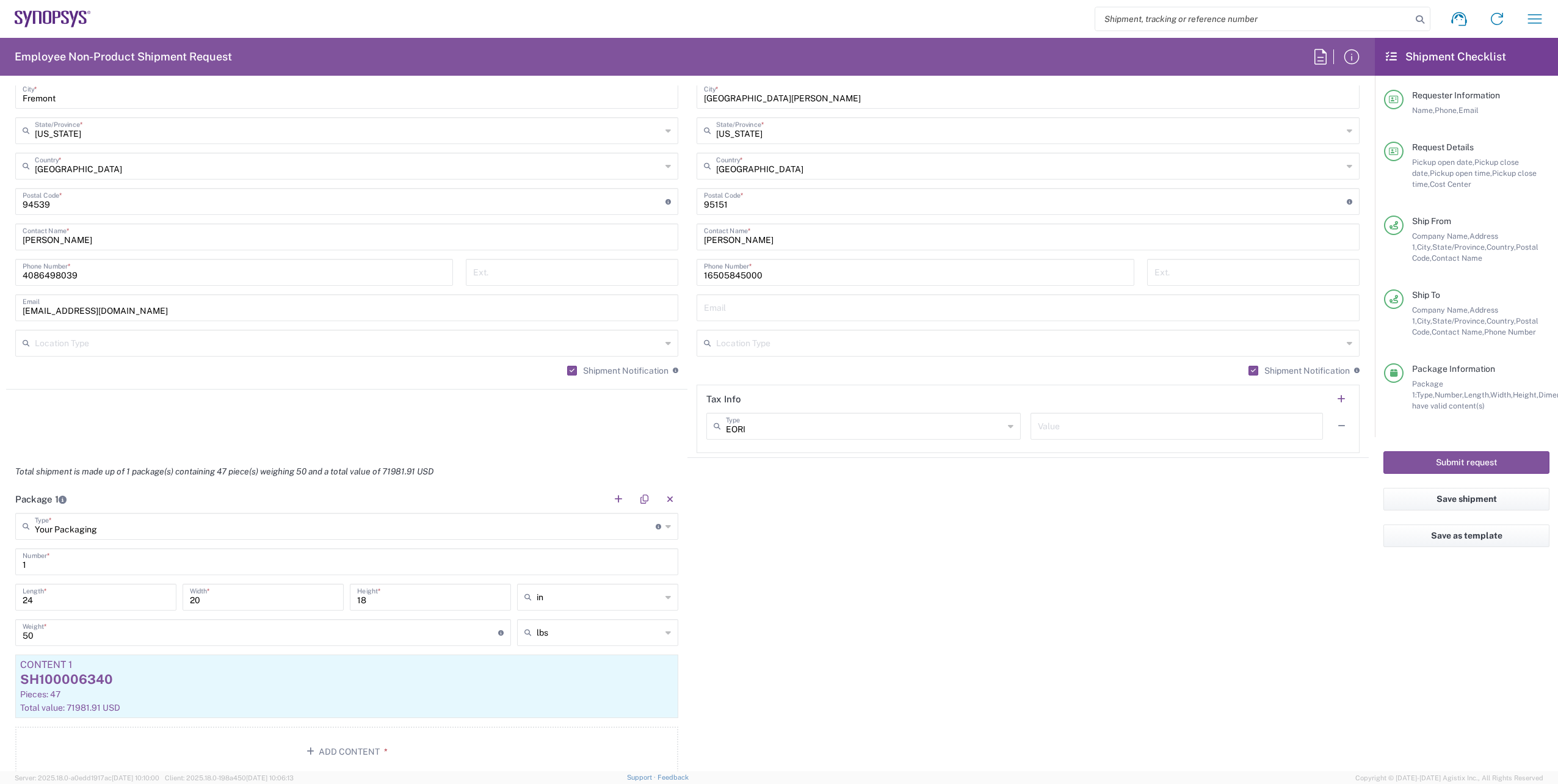
scroll to position [712, 0]
click at [751, 312] on input "text" at bounding box center [1028, 310] width 648 height 21
paste input "hollyp@nvidia.com"
type input "hollyp@nvidia.com"
click at [1191, 330] on div "Location Aachen DE04 Agrate Brianza IT01 Aschheim DE02 Atlanta US60 Austin US26…" at bounding box center [1028, 200] width 663 height 513
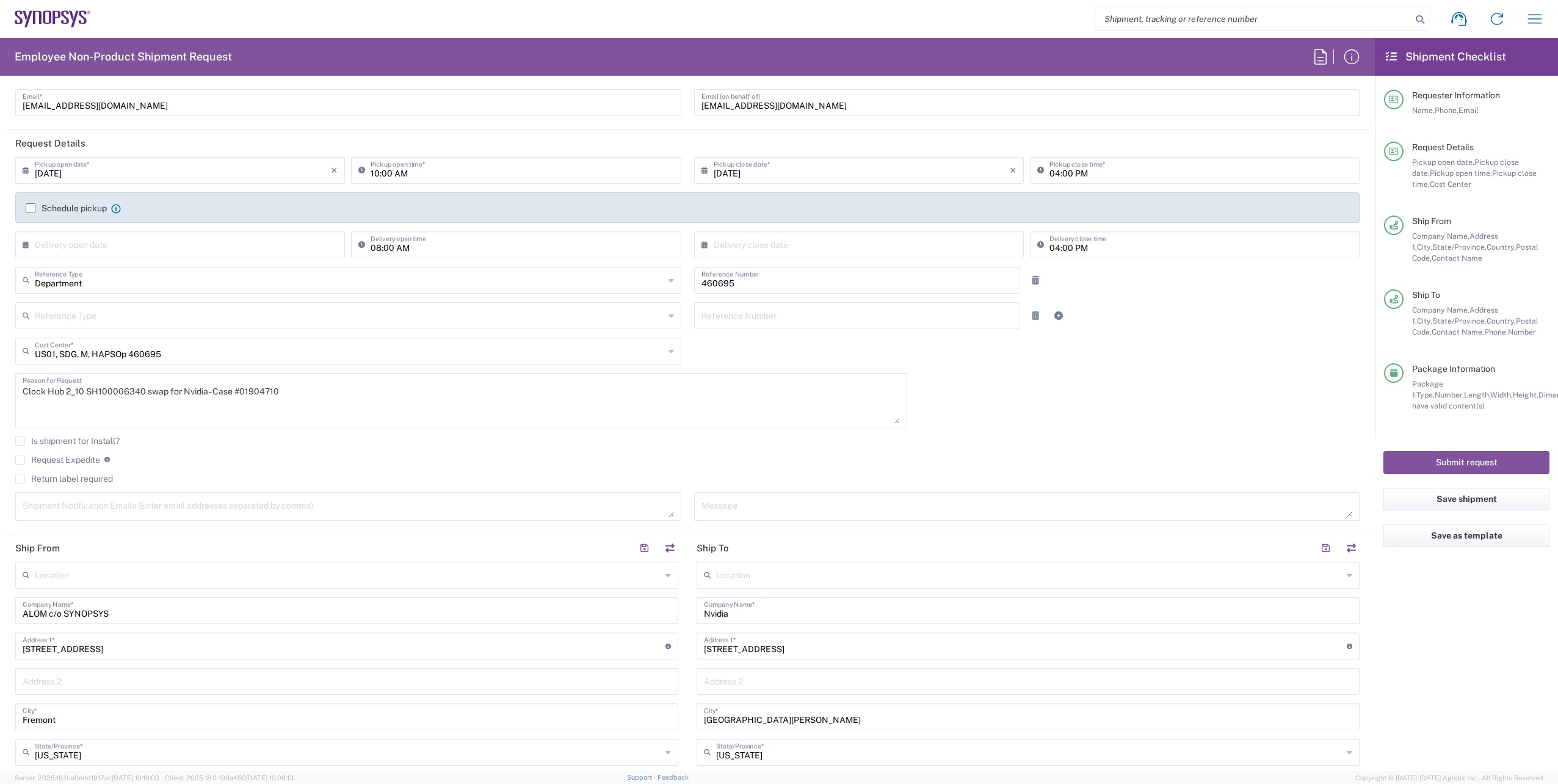
scroll to position [0, 0]
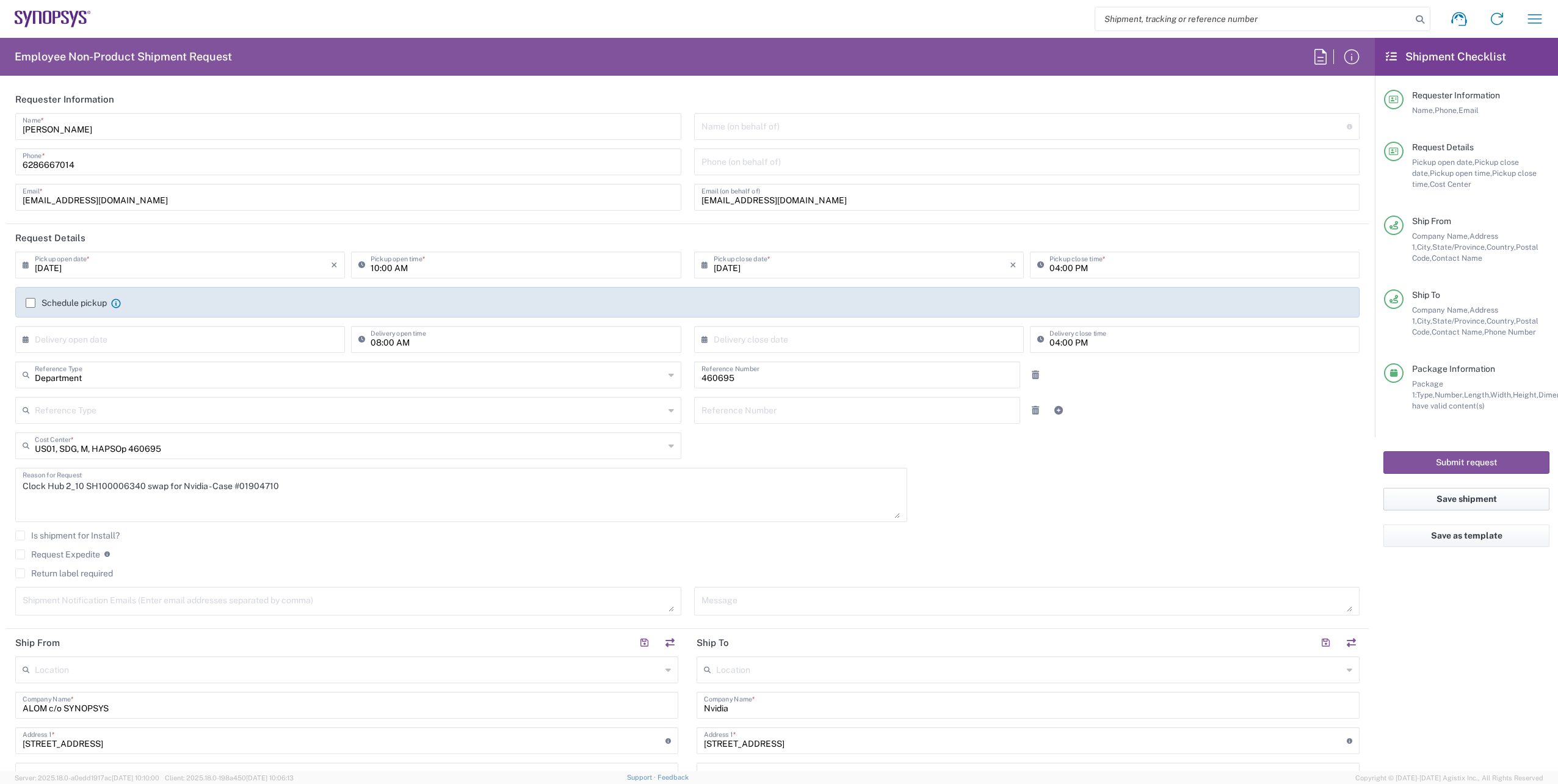
click at [1444, 503] on button "Save shipment" at bounding box center [1467, 499] width 166 height 22
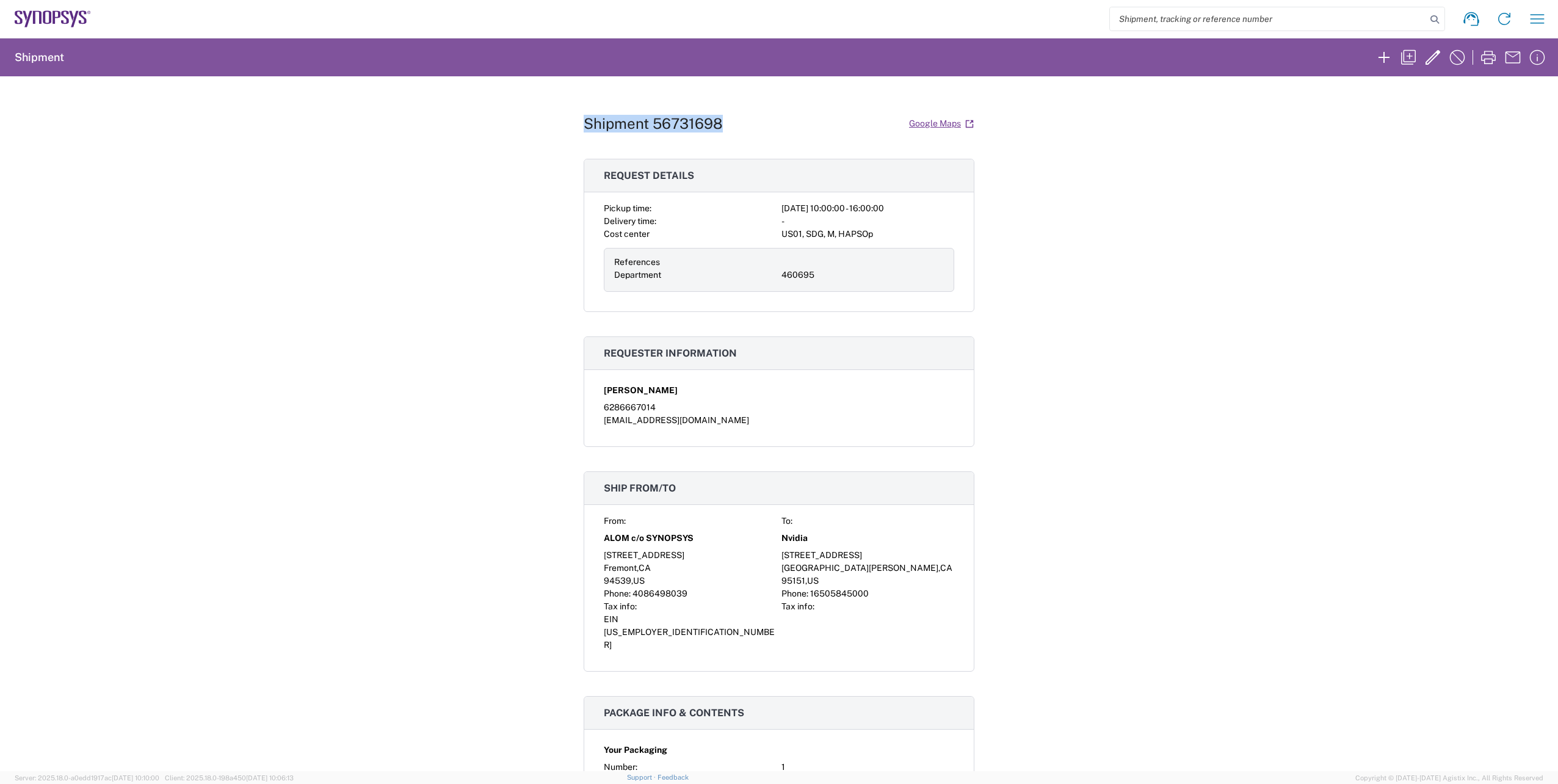
drag, startPoint x: 716, startPoint y: 121, endPoint x: 567, endPoint y: 119, distance: 149.0
click at [567, 119] on div "Shipment 56731698 Google Maps Request details Pickup time: 2025-09-05 10:00:00 …" at bounding box center [779, 424] width 1558 height 695
copy h1 "Shipment 56731698"
